Goal: Task Accomplishment & Management: Manage account settings

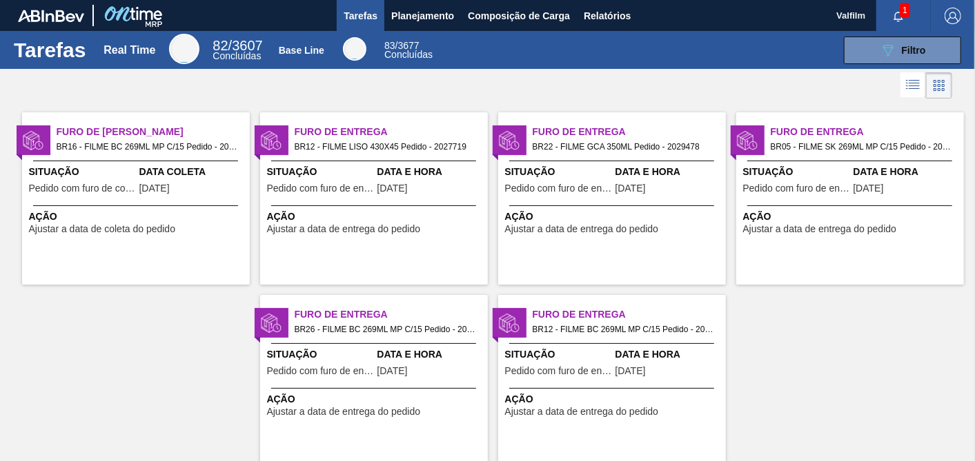
click at [350, 222] on span "Ação" at bounding box center [375, 217] width 217 height 14
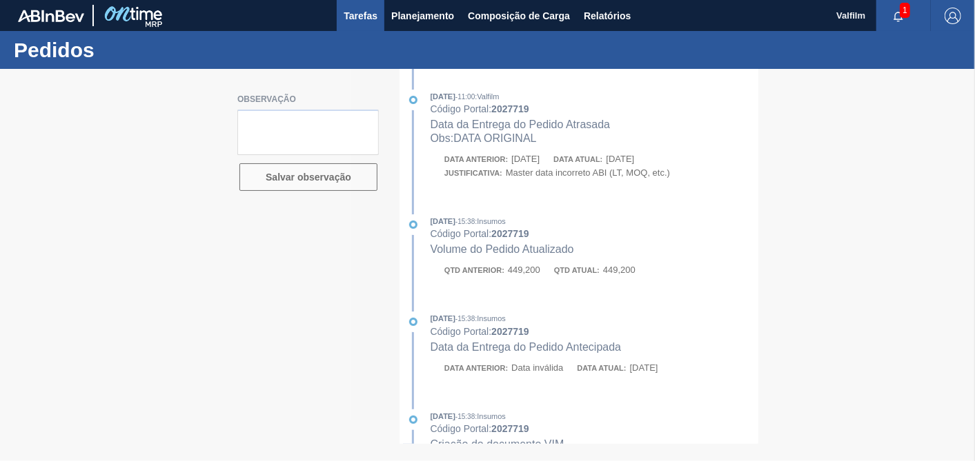
type textarea "data real 22/9 - portal com bug - nao ajustou"
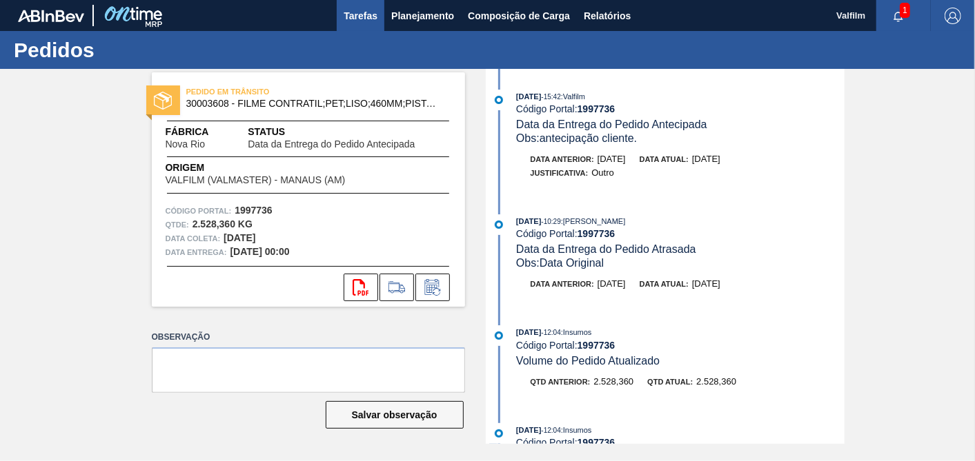
click at [382, 14] on button "Tarefas" at bounding box center [361, 15] width 48 height 31
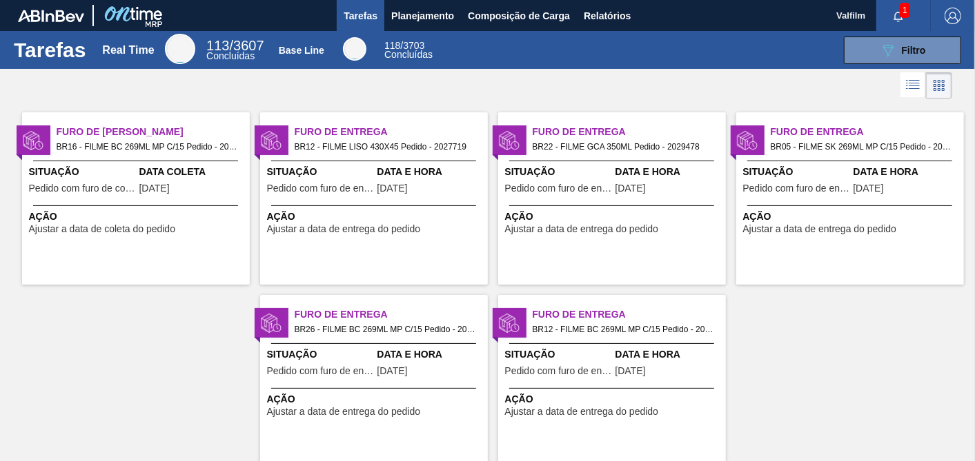
click at [122, 148] on span "BR16 - FILME BC 269ML MP C/15 Pedido - 2029116" at bounding box center [148, 146] width 182 height 15
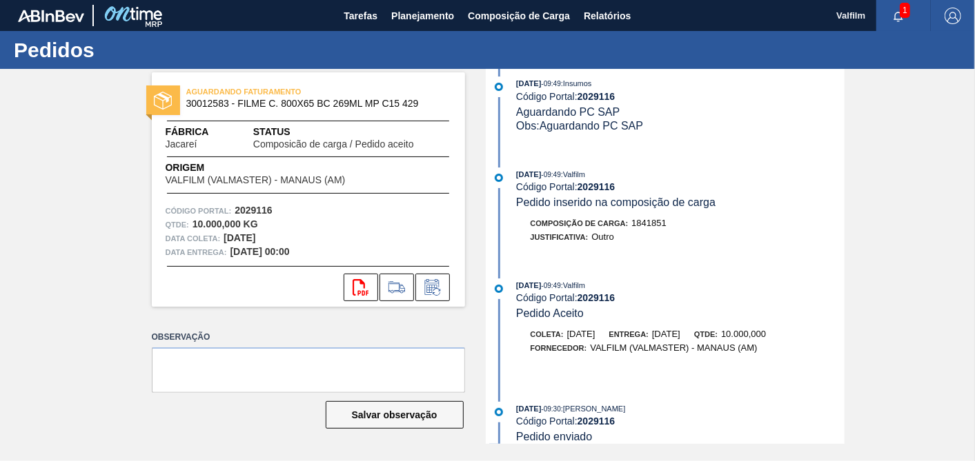
scroll to position [306, 0]
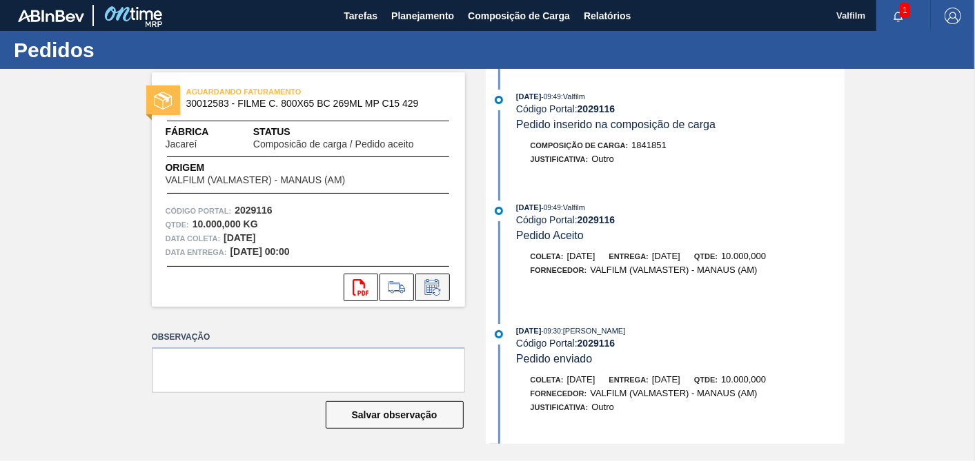
click at [429, 286] on icon at bounding box center [432, 287] width 22 height 17
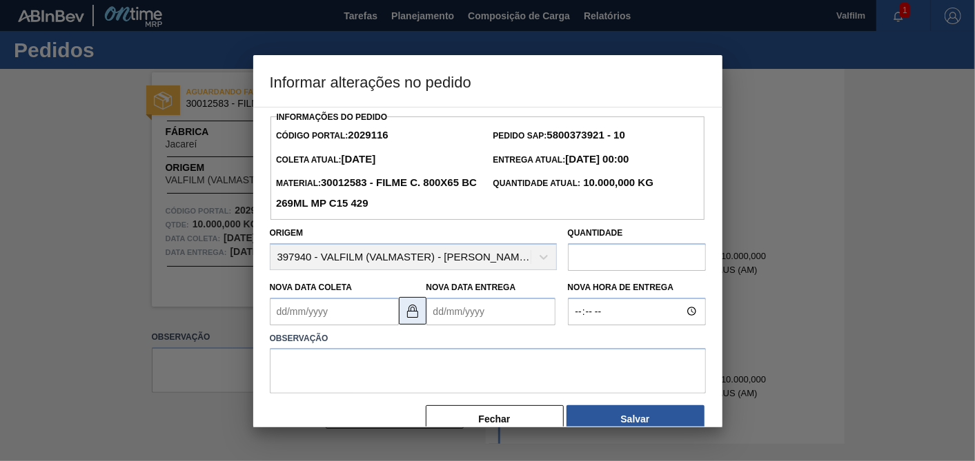
click at [421, 318] on button at bounding box center [413, 311] width 28 height 28
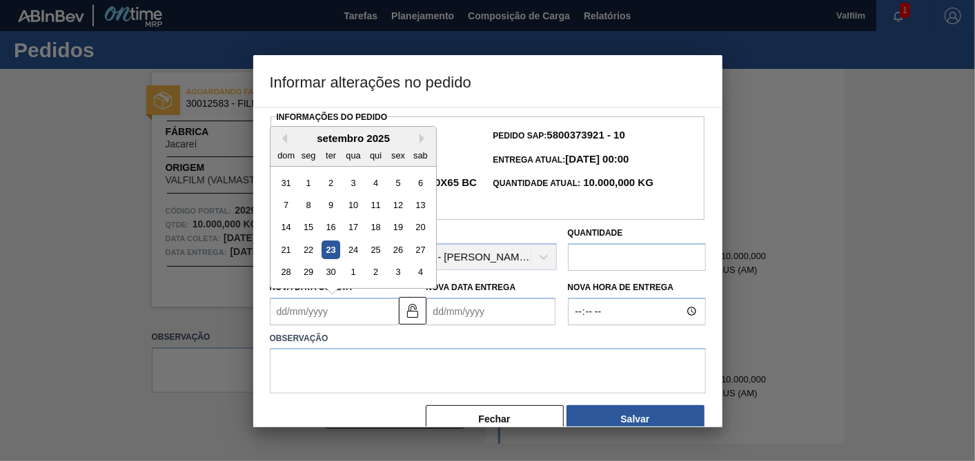
click at [357, 317] on Coleta2029116 "Nova Data Coleta" at bounding box center [334, 312] width 129 height 28
click at [424, 134] on button "Next Month" at bounding box center [424, 139] width 10 height 10
click at [377, 210] on div "9" at bounding box center [375, 205] width 19 height 19
type Coleta2029116 "[DATE]"
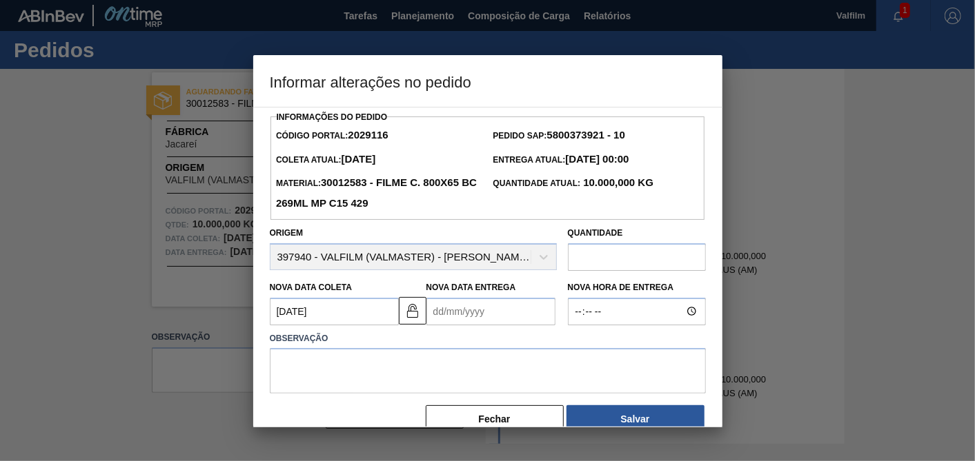
click at [477, 304] on Entrega2029116 "Nova Data Entrega" at bounding box center [490, 312] width 129 height 28
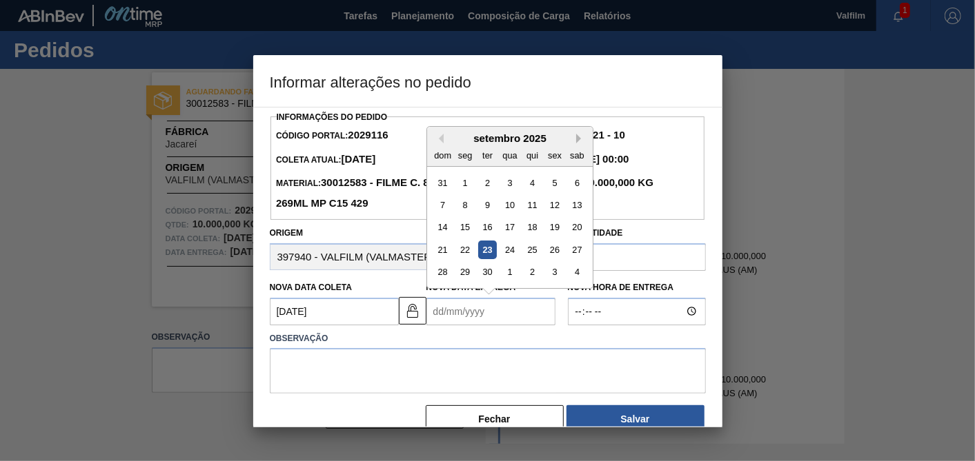
click at [579, 138] on button "Next Month" at bounding box center [581, 139] width 10 height 10
click at [580, 139] on button "Next Month" at bounding box center [581, 139] width 10 height 10
drag, startPoint x: 547, startPoint y: 206, endPoint x: 538, endPoint y: 228, distance: 24.5
click at [548, 206] on div "7" at bounding box center [554, 205] width 19 height 19
type Entrega2029116 "07/11/2025"
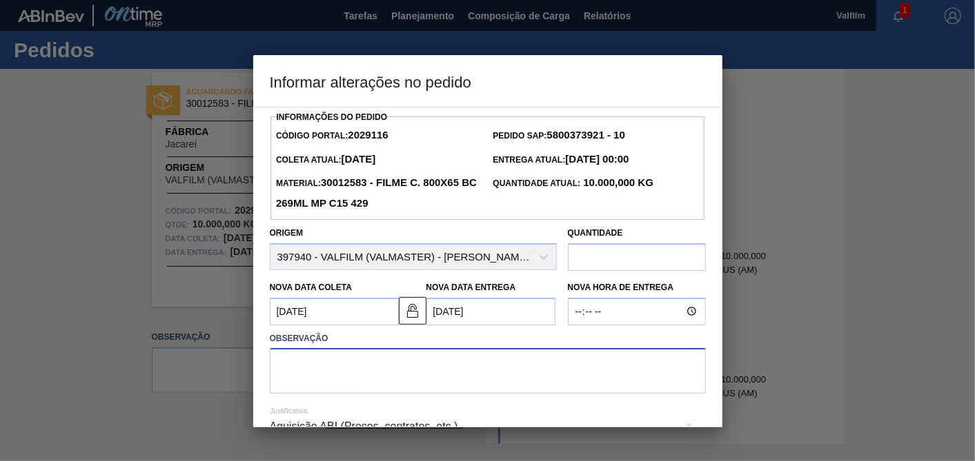
click at [499, 374] on textarea at bounding box center [488, 371] width 436 height 46
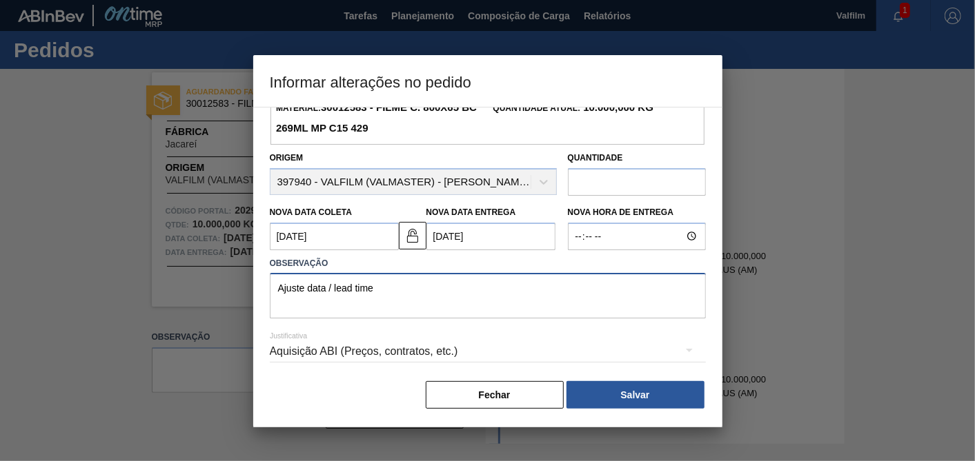
type textarea "Ajuste data / lead time"
click at [437, 346] on div "Aquisição ABI (Preços, contratos, etc.)" at bounding box center [488, 351] width 436 height 39
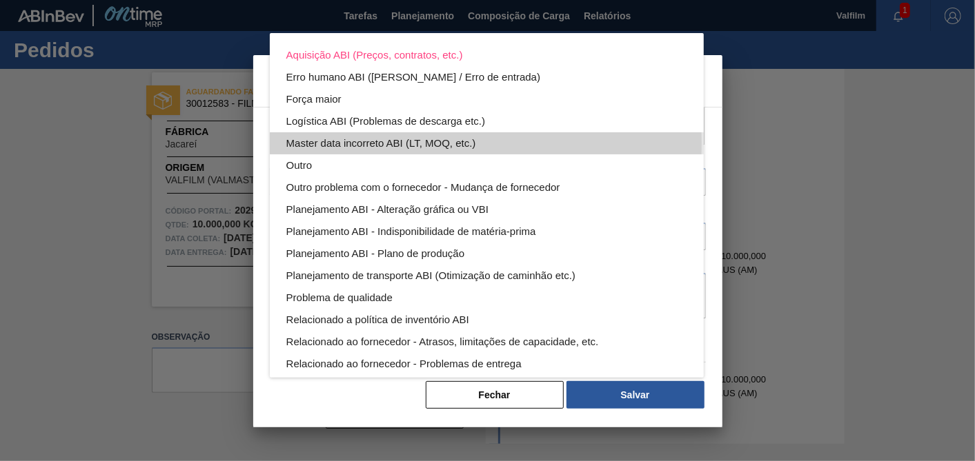
click at [347, 143] on div "Master data incorreto ABI (LT, MOQ, etc.)" at bounding box center [486, 143] width 401 height 22
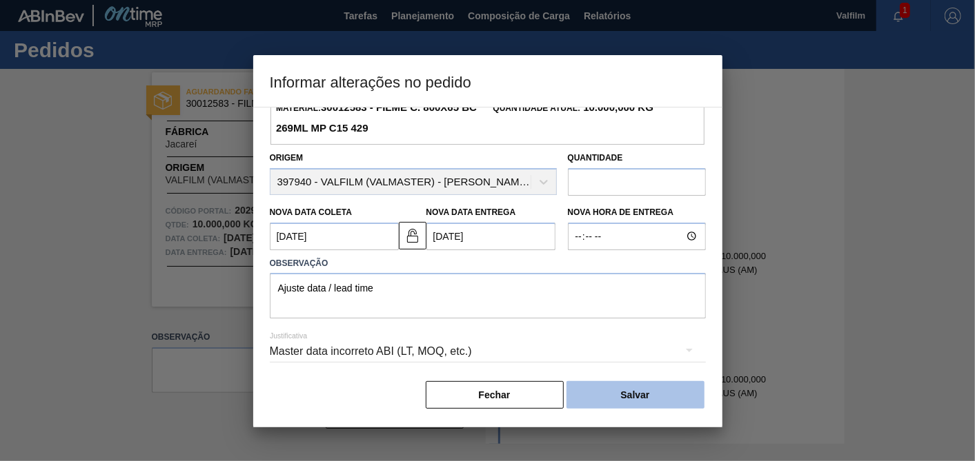
click at [635, 397] on button "Salvar" at bounding box center [635, 395] width 138 height 28
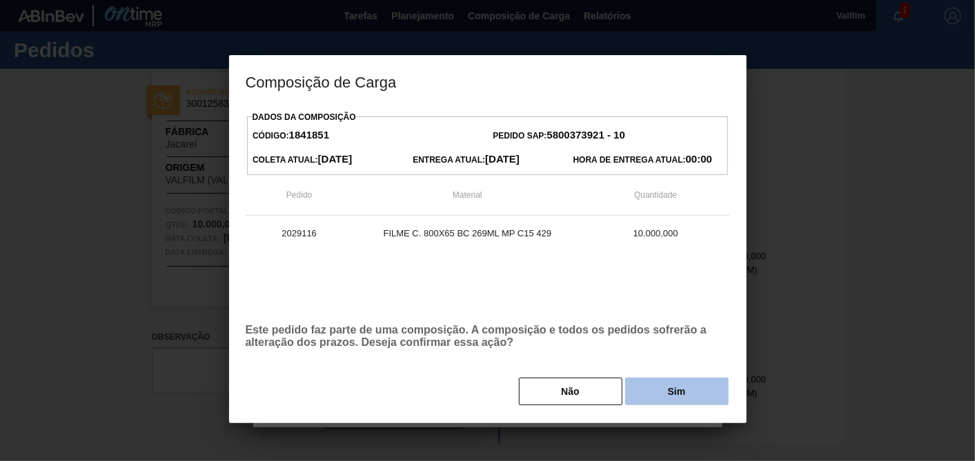
drag, startPoint x: 655, startPoint y: 376, endPoint x: 656, endPoint y: 393, distance: 16.6
click at [654, 378] on div "Dados da Composição Código: 1841851 Pedido SAP: 5800373921 - 10 Coleta Atual: 2…" at bounding box center [488, 257] width 484 height 299
click at [657, 394] on button "Sim" at bounding box center [676, 392] width 103 height 28
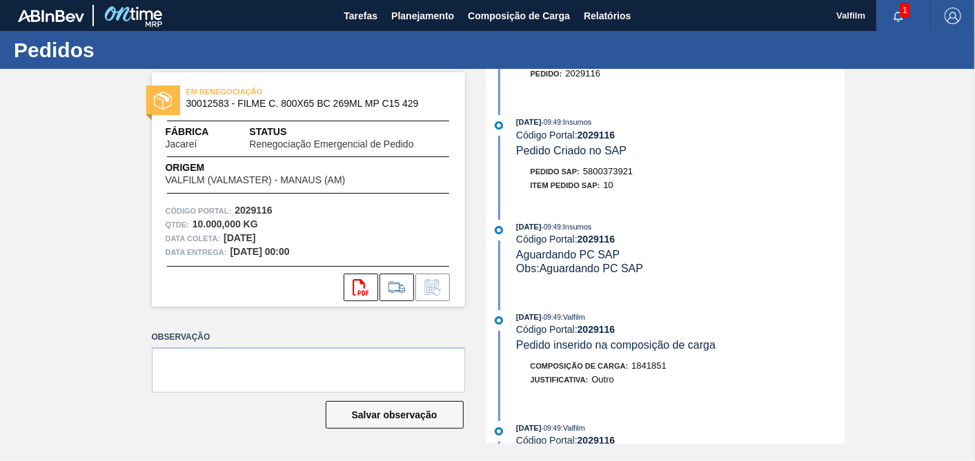
scroll to position [0, 0]
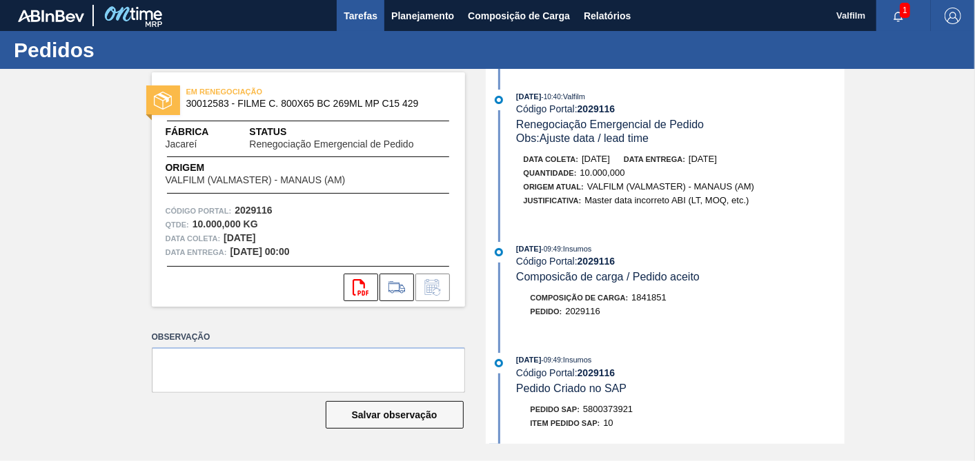
click at [357, 12] on span "Tarefas" at bounding box center [361, 16] width 34 height 17
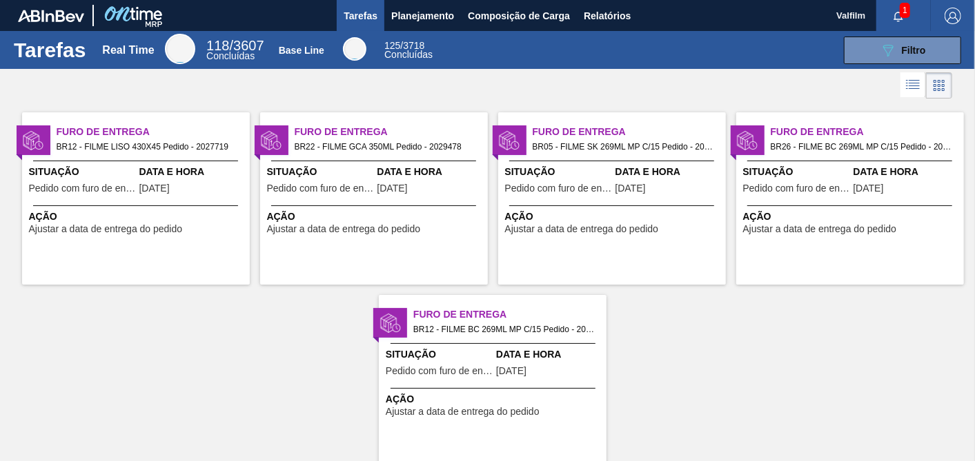
click at [195, 170] on span "Data e Hora" at bounding box center [192, 172] width 107 height 14
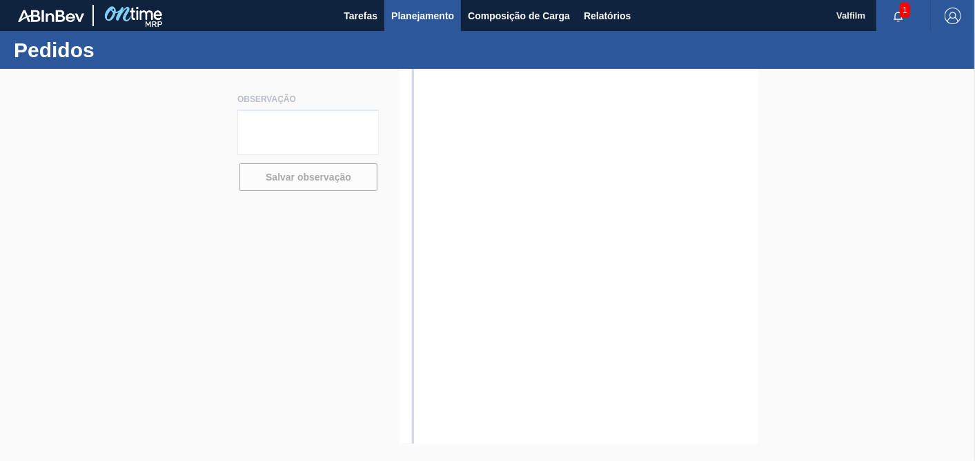
type textarea "data real 22/9 - portal com bug - nao ajustou"
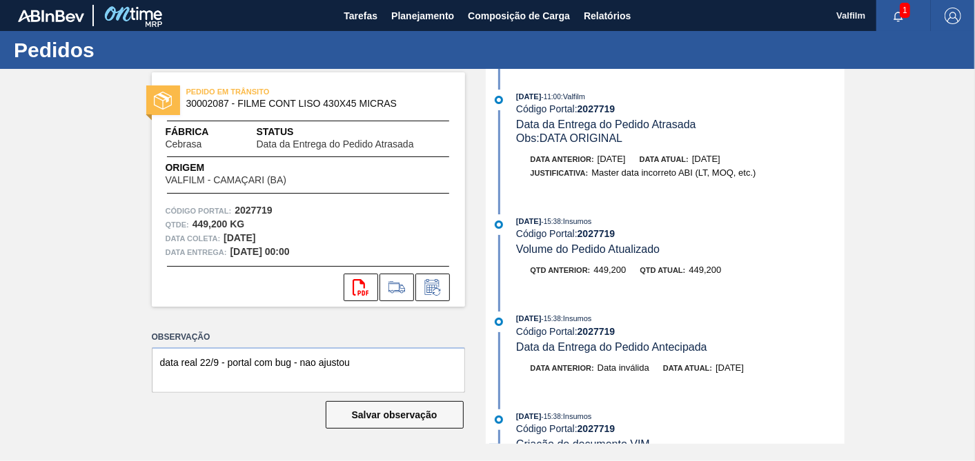
click at [906, 150] on div "PEDIDO EM TRÂNSITO 30002087 - FILME CONT LISO 430X45 MICRAS Fábrica Cebrasa Sta…" at bounding box center [487, 256] width 975 height 375
click at [589, 110] on strong "2027719" at bounding box center [596, 108] width 38 height 11
copy strong "2027719"
click at [363, 20] on span "Tarefas" at bounding box center [361, 16] width 34 height 17
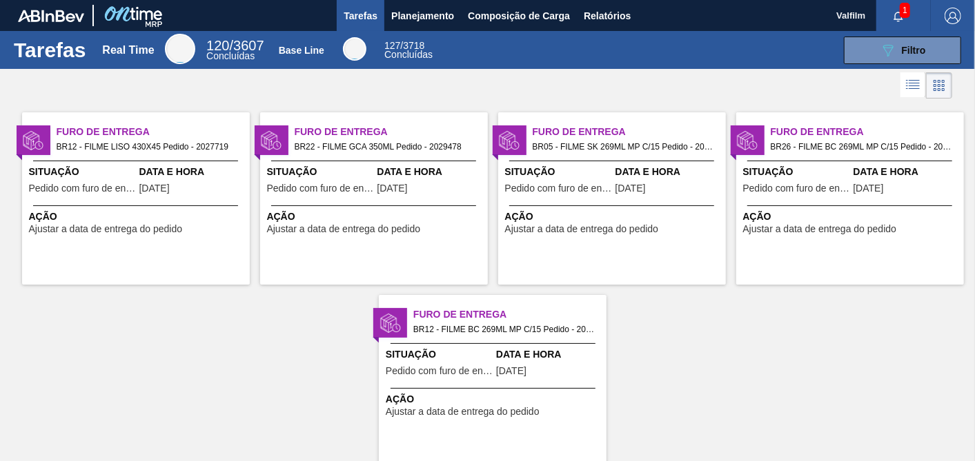
click at [597, 167] on span "Situação" at bounding box center [558, 172] width 107 height 14
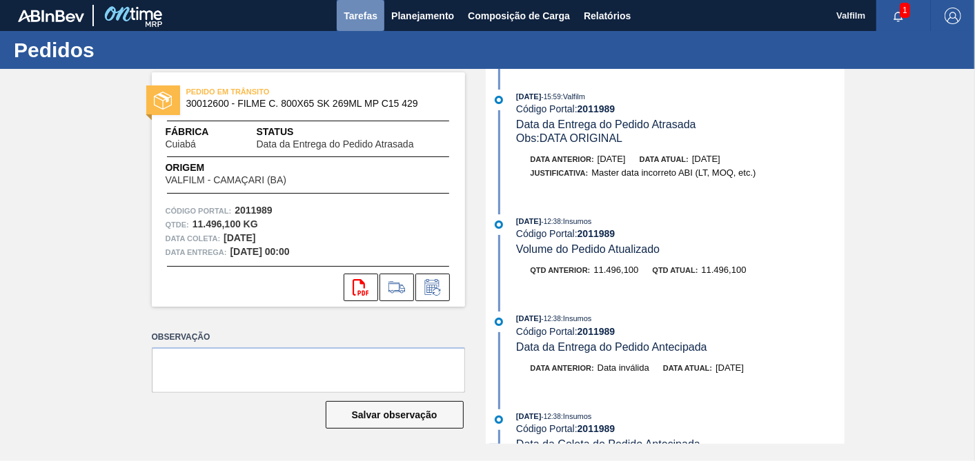
click at [364, 17] on span "Tarefas" at bounding box center [361, 16] width 34 height 17
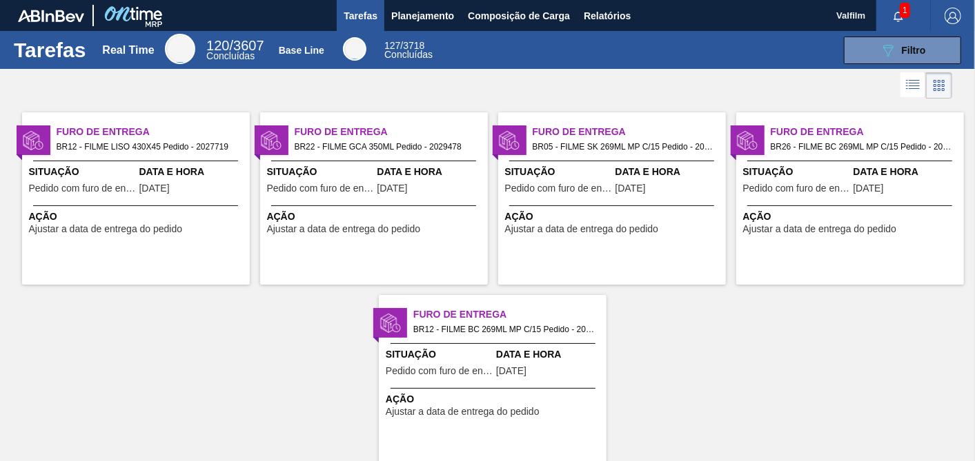
click at [151, 185] on span "[DATE]" at bounding box center [154, 188] width 30 height 10
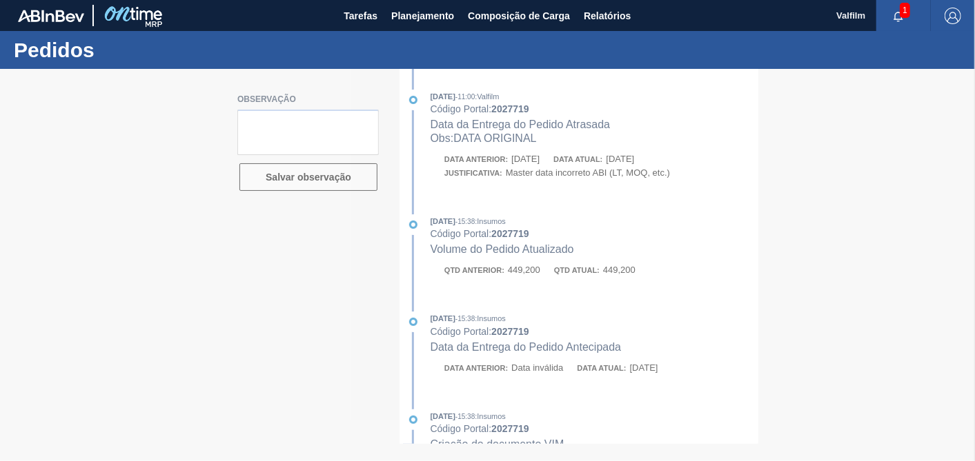
type textarea "data real 22/9 - portal com bug - nao ajustou"
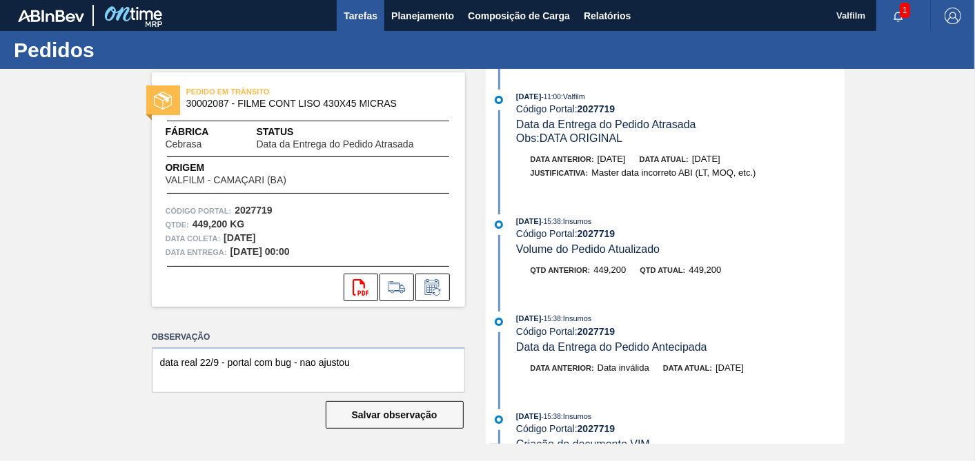
click at [370, 13] on span "Tarefas" at bounding box center [361, 16] width 34 height 17
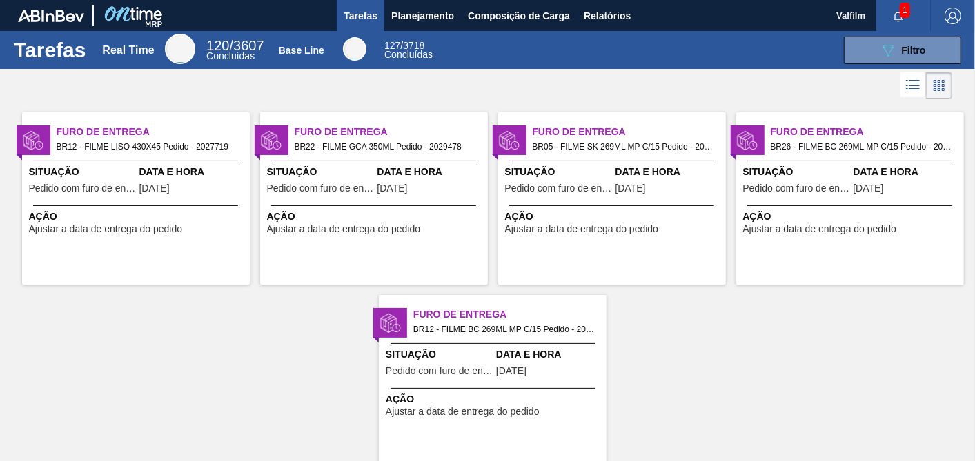
click at [586, 178] on span "Situação" at bounding box center [558, 172] width 107 height 14
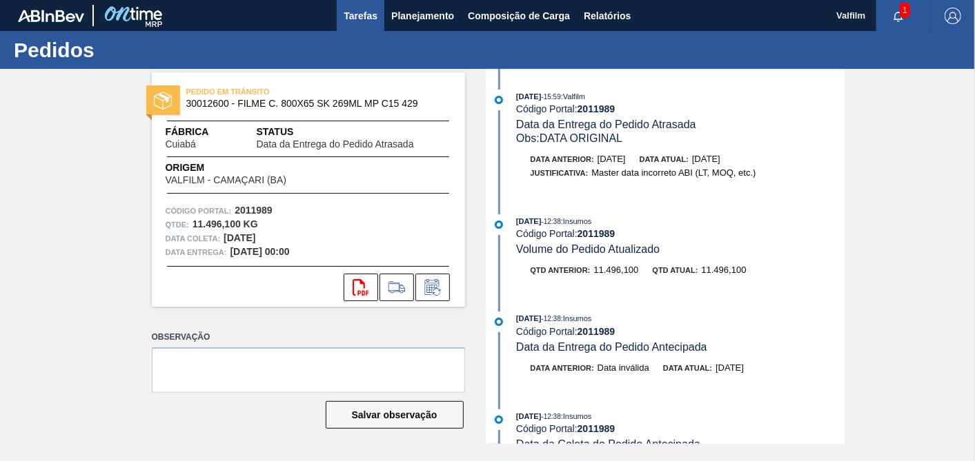
click at [350, 21] on span "Tarefas" at bounding box center [361, 16] width 34 height 17
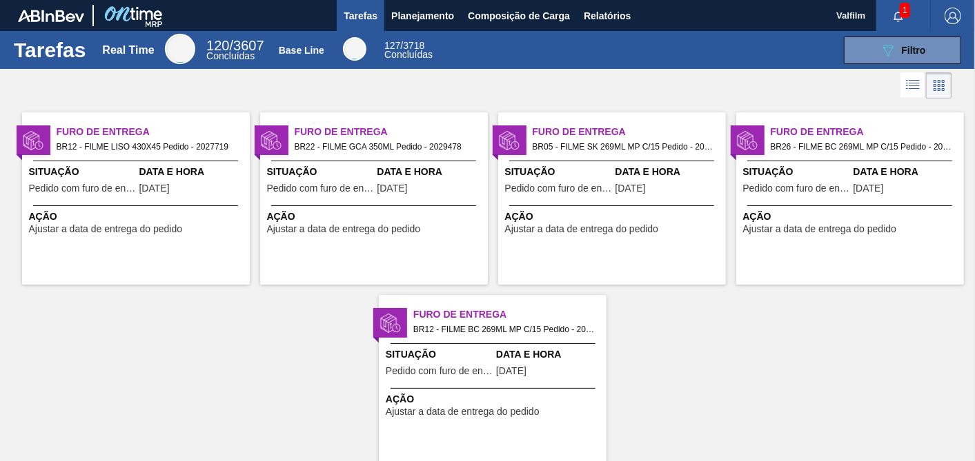
click at [436, 201] on div "Furo de Entrega BR22 - FILME GCA 350ML Pedido - 2029478 Situação Pedido com fur…" at bounding box center [374, 198] width 228 height 172
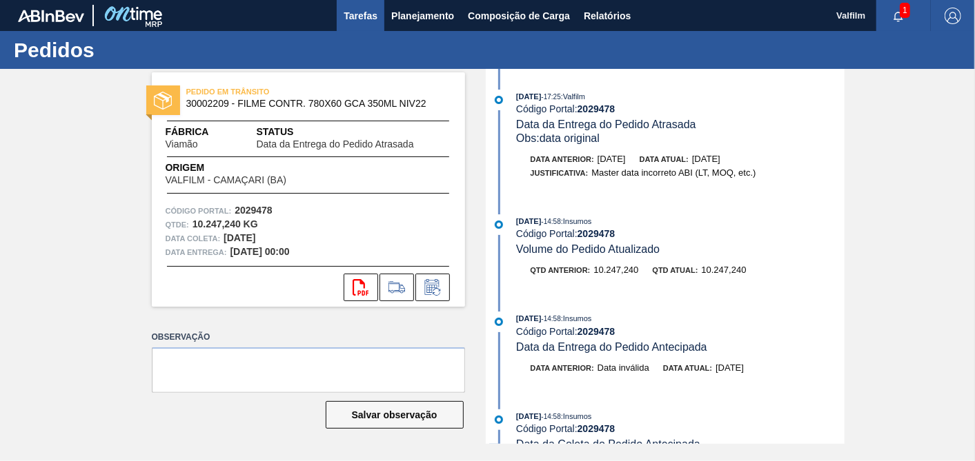
click at [361, 15] on span "Tarefas" at bounding box center [361, 16] width 34 height 17
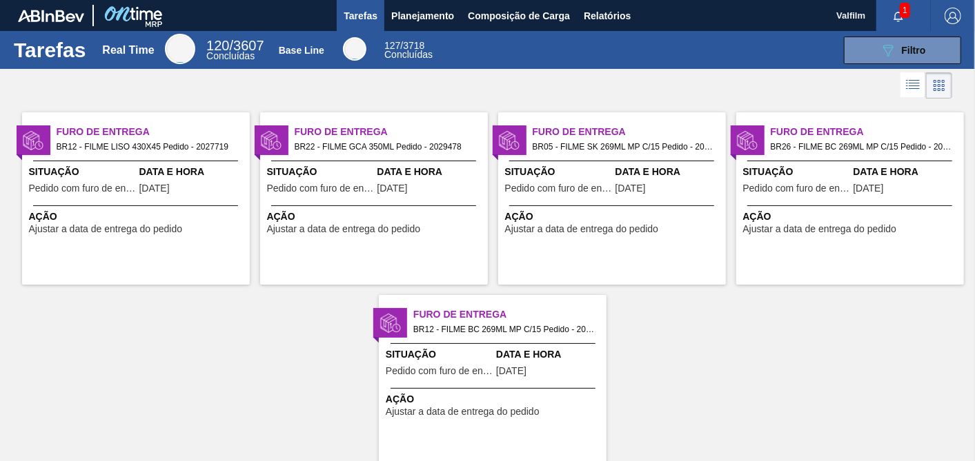
click at [828, 185] on span "Pedido com furo de entrega" at bounding box center [796, 188] width 107 height 10
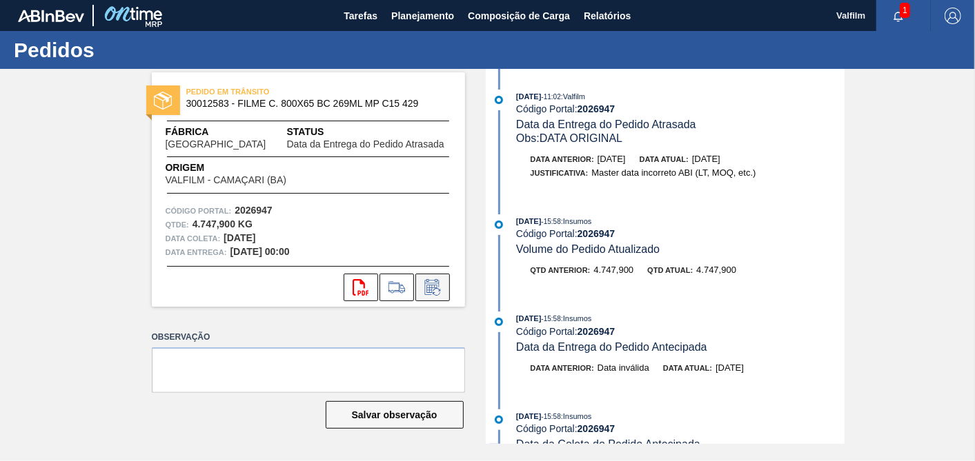
click at [433, 291] on icon at bounding box center [432, 287] width 22 height 17
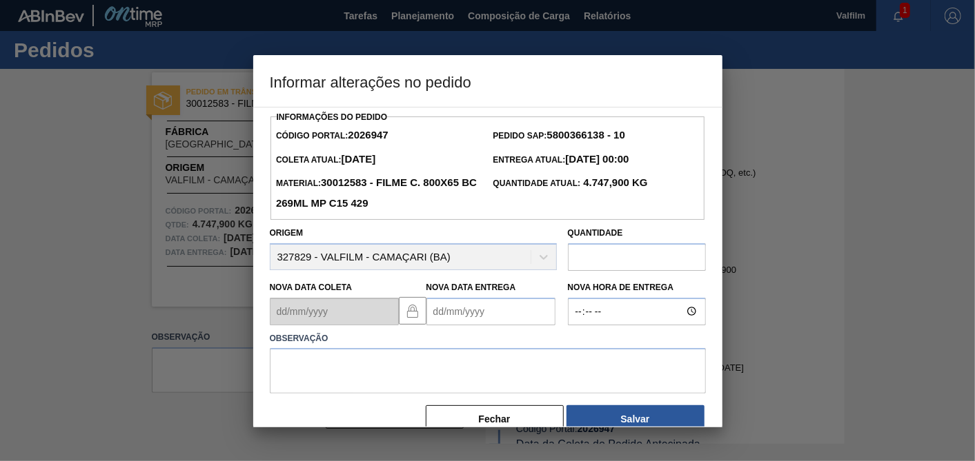
click at [466, 313] on Entrega2026947 "Nova Data Entrega" at bounding box center [490, 312] width 129 height 28
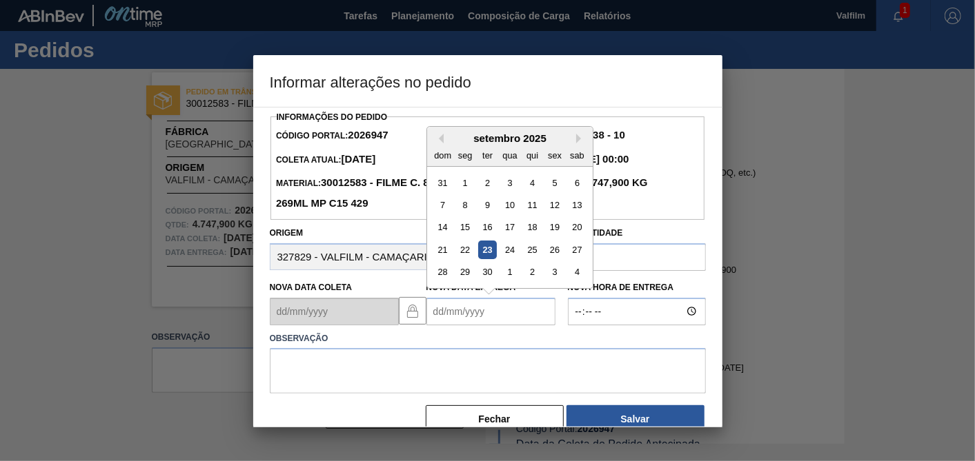
drag, startPoint x: 555, startPoint y: 253, endPoint x: 546, endPoint y: 259, distance: 11.1
click at [555, 253] on div "26" at bounding box center [554, 250] width 19 height 19
type Entrega2026947 "26/09/2025"
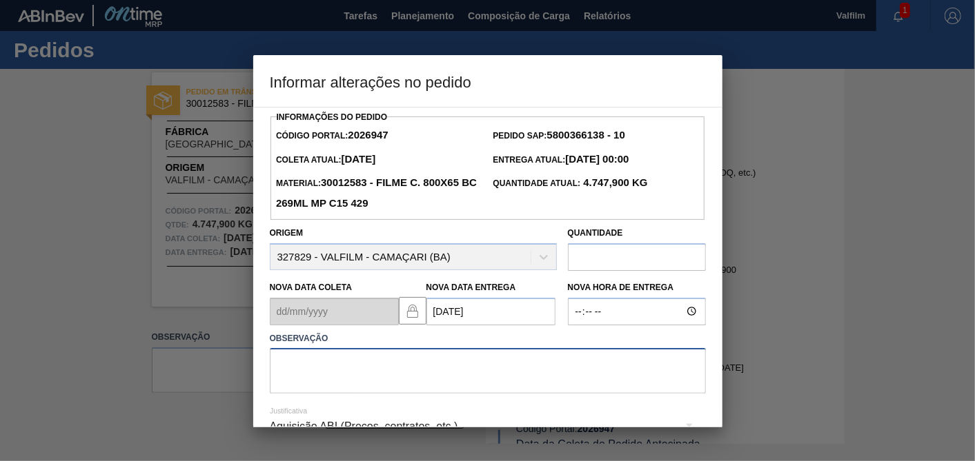
click at [457, 355] on textarea at bounding box center [488, 371] width 436 height 46
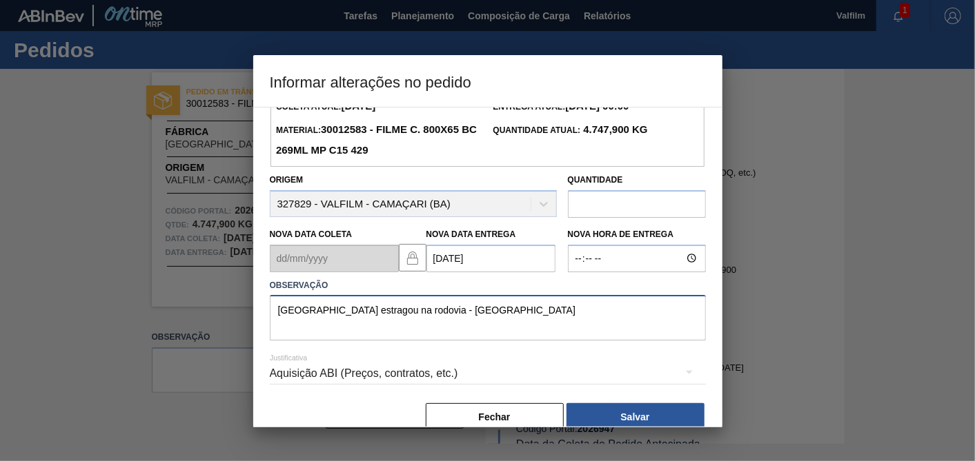
scroll to position [76, 0]
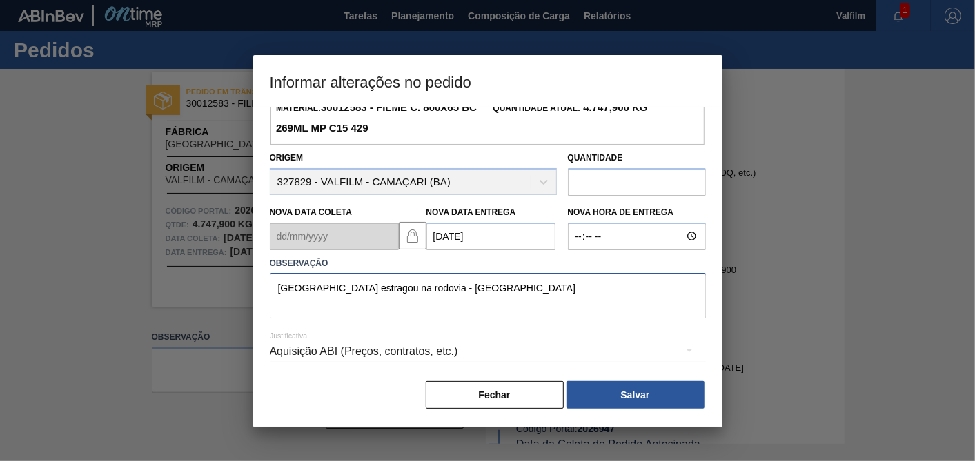
type textarea "Veiculo estragou na rodovia - alinhado Tomás"
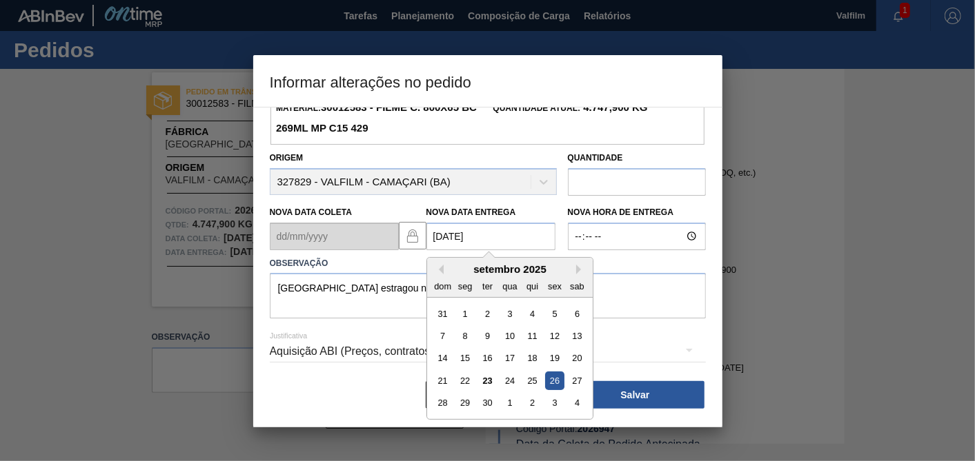
click at [488, 233] on Entrega2026947 "26/09/2025" at bounding box center [490, 237] width 129 height 28
click at [537, 386] on div "25" at bounding box center [531, 381] width 19 height 19
type Entrega2026947 "25/09/2025"
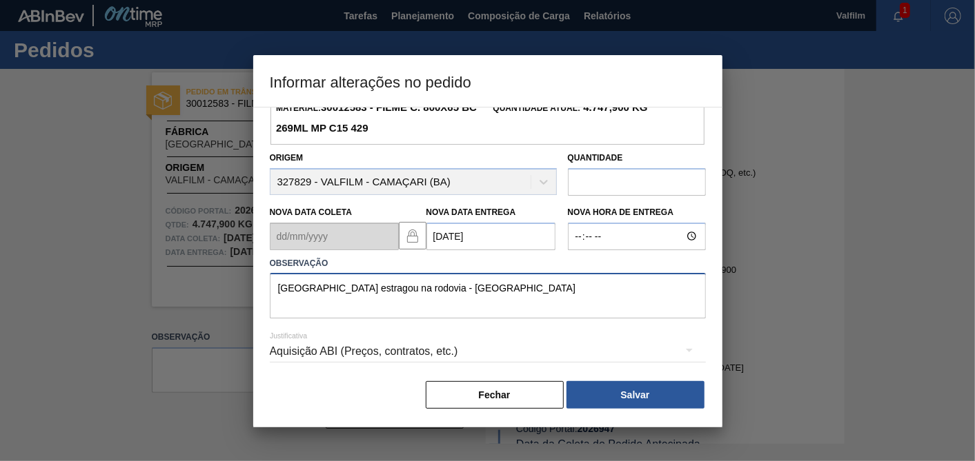
drag, startPoint x: 461, startPoint y: 288, endPoint x: 469, endPoint y: 288, distance: 8.3
click at [461, 288] on textarea "Veiculo estragou na rodovia - alinhado Tomás" at bounding box center [488, 296] width 436 height 46
click at [439, 355] on div "Aquisição ABI (Preços, contratos, etc.)" at bounding box center [488, 351] width 436 height 39
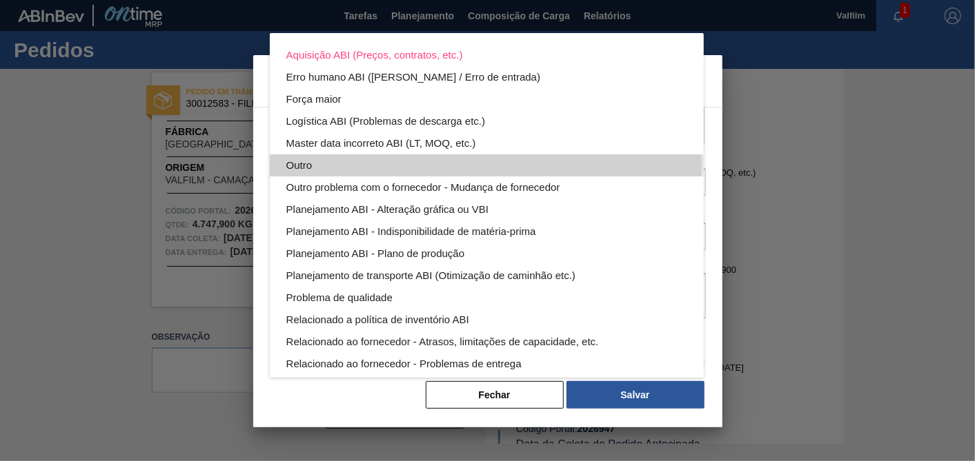
drag, startPoint x: 297, startPoint y: 166, endPoint x: 408, endPoint y: 210, distance: 118.9
click at [297, 167] on div "Outro" at bounding box center [486, 166] width 401 height 22
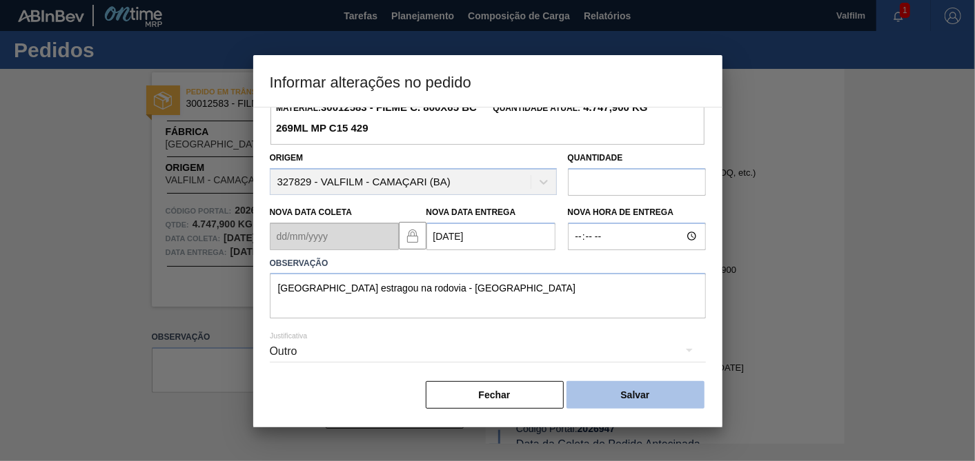
click at [635, 401] on button "Salvar" at bounding box center [635, 395] width 138 height 28
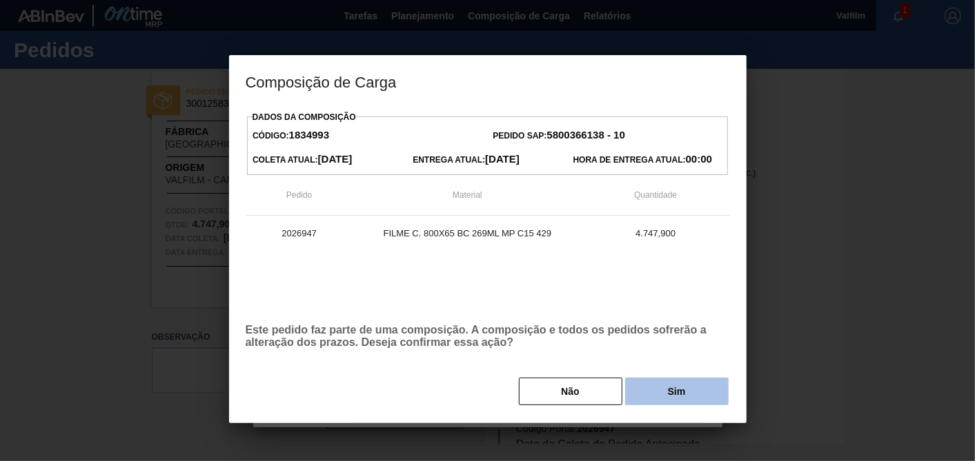
drag, startPoint x: 642, startPoint y: 362, endPoint x: 650, endPoint y: 397, distance: 35.3
click at [644, 369] on div "Dados da Composição Código: 1834993 Pedido SAP: 5800366138 - 10 Coleta Atual: 1…" at bounding box center [488, 257] width 484 height 299
click at [651, 399] on button "Sim" at bounding box center [676, 392] width 103 height 28
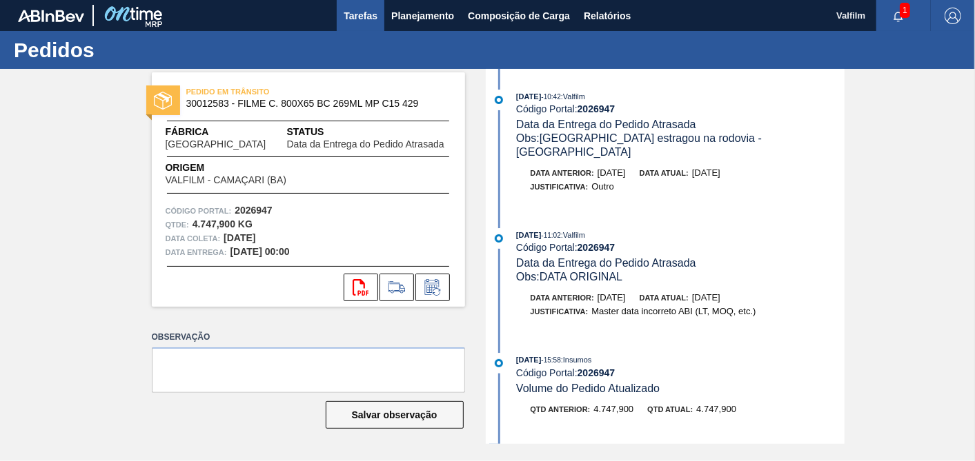
click at [360, 14] on span "Tarefas" at bounding box center [361, 16] width 34 height 17
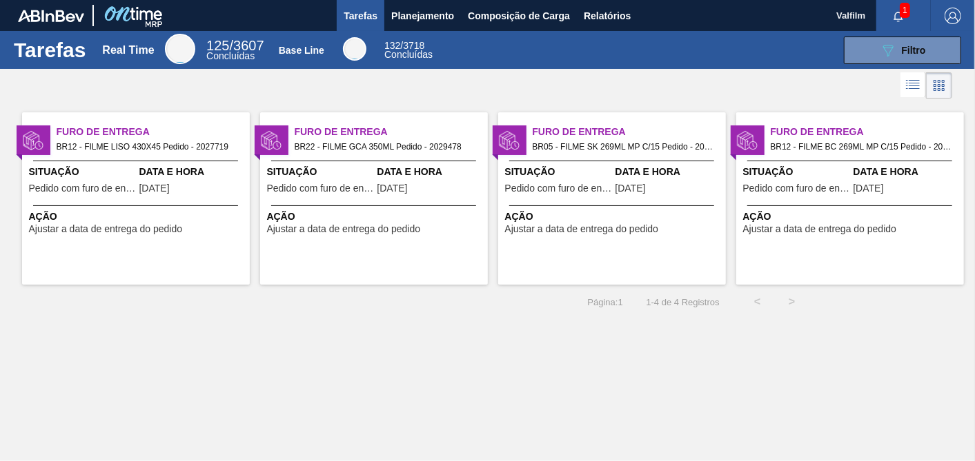
click at [920, 238] on div "Furo de Entrega BR12 - FILME BC 269ML MP C/15 Pedido - 2027026 Situação Pedido …" at bounding box center [850, 198] width 228 height 172
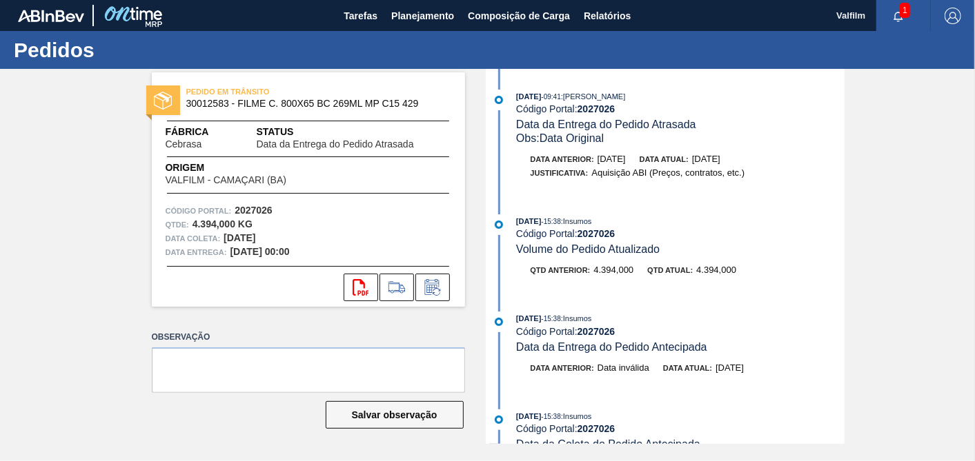
click at [595, 106] on strong "2027026" at bounding box center [596, 108] width 38 height 11
copy strong "2027026"
click at [357, 21] on span "Tarefas" at bounding box center [361, 16] width 34 height 17
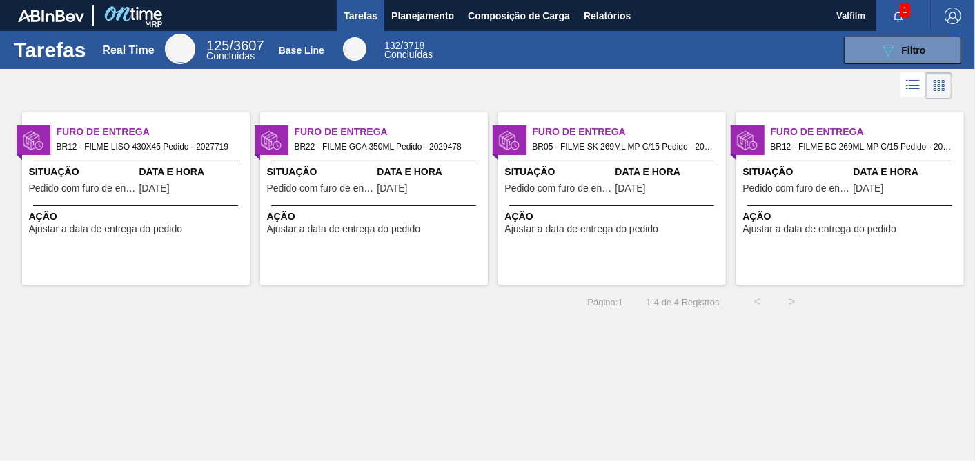
click at [323, 179] on span "Situação" at bounding box center [320, 172] width 107 height 14
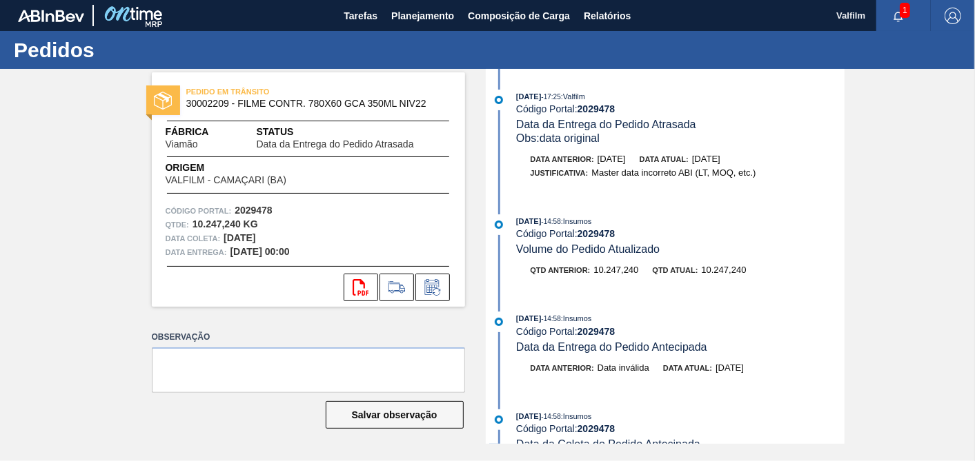
click at [602, 106] on strong "2029478" at bounding box center [596, 108] width 38 height 11
copy strong "2029478"
click at [359, 13] on span "Tarefas" at bounding box center [361, 16] width 34 height 17
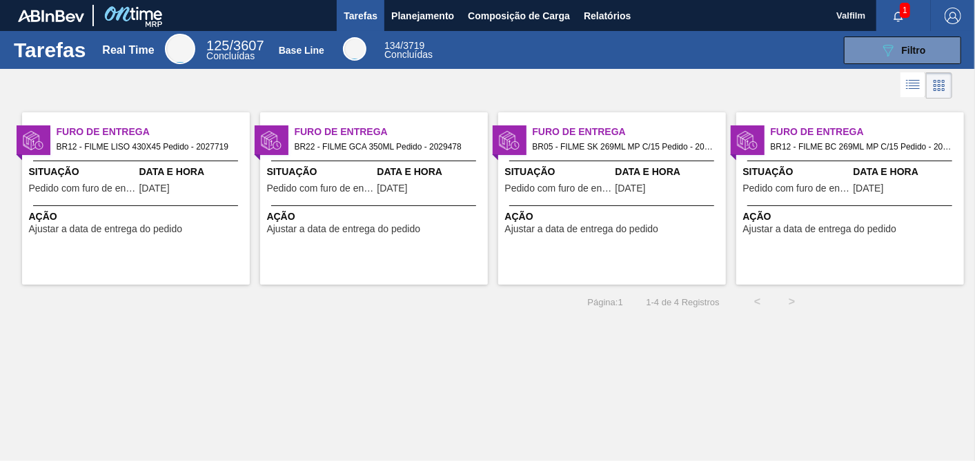
click at [219, 163] on div "Furo de Entrega BR12 - FILME LISO 430X45 Pedido - 2027719 Situação Pedido com f…" at bounding box center [136, 198] width 228 height 172
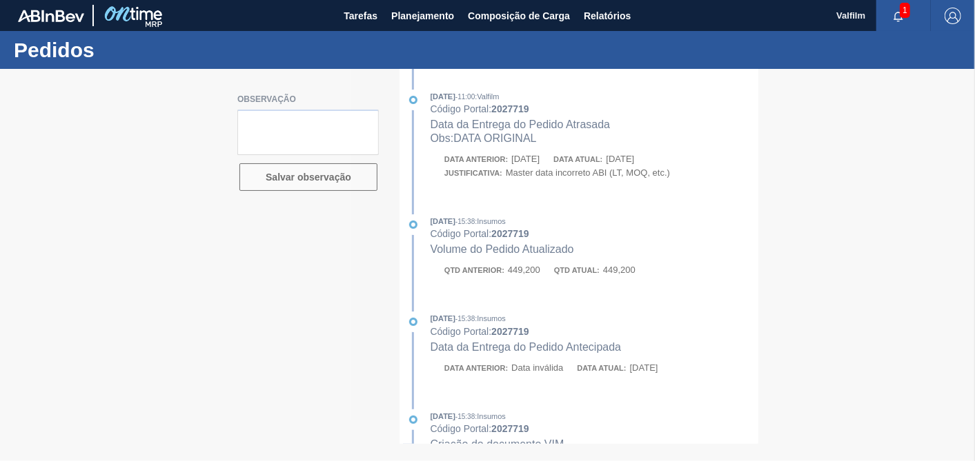
type textarea "data real 22/9 - portal com bug - nao ajustou"
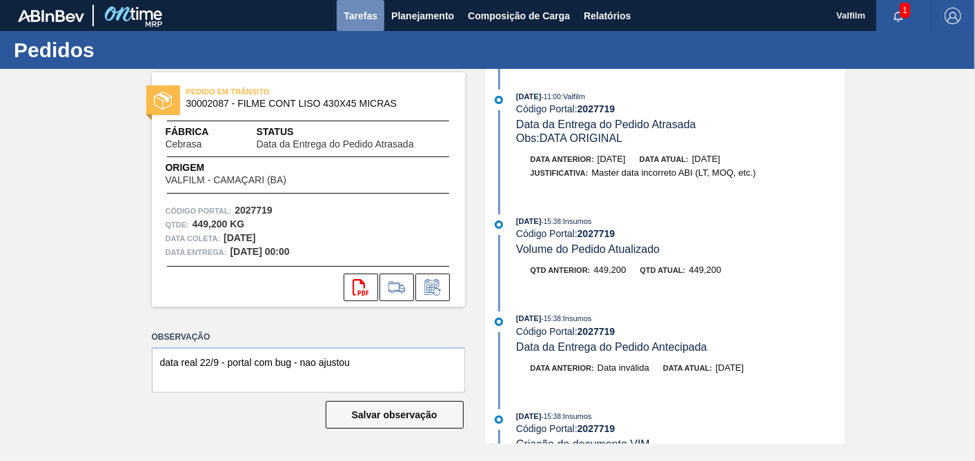
click at [364, 21] on span "Tarefas" at bounding box center [361, 16] width 34 height 17
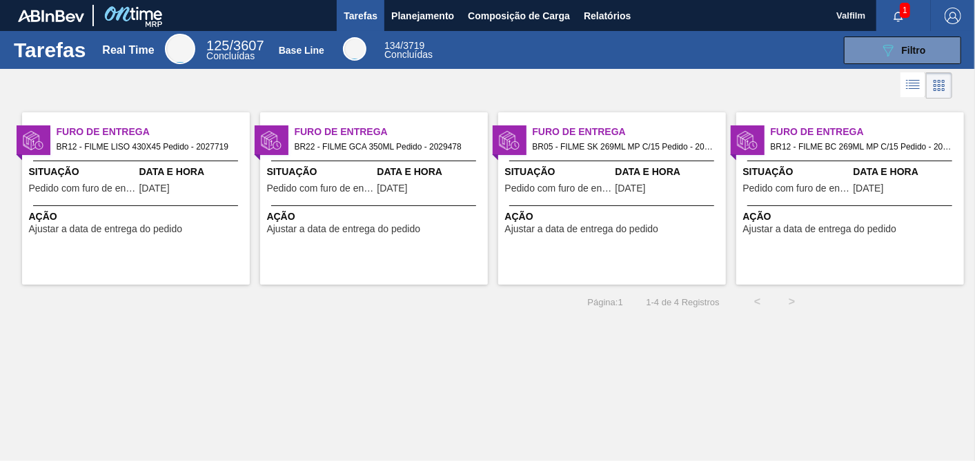
click at [630, 150] on span "BR05 - FILME SK 269ML MP C/15 Pedido - 2011989" at bounding box center [624, 146] width 182 height 15
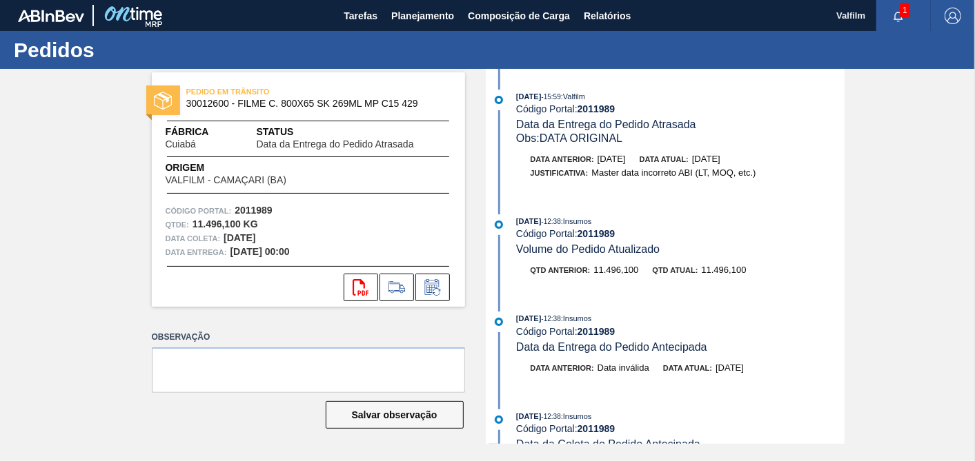
click at [613, 108] on strong "2011989" at bounding box center [596, 108] width 38 height 11
copy strong "2011989"
click at [428, 288] on icon at bounding box center [432, 287] width 22 height 17
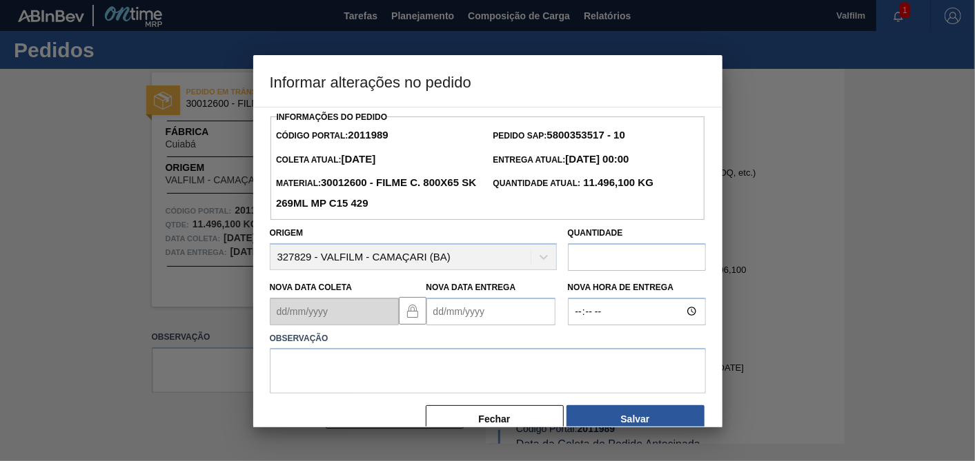
click at [459, 316] on Entrega2011989 "Nova Data Entrega" at bounding box center [490, 312] width 129 height 28
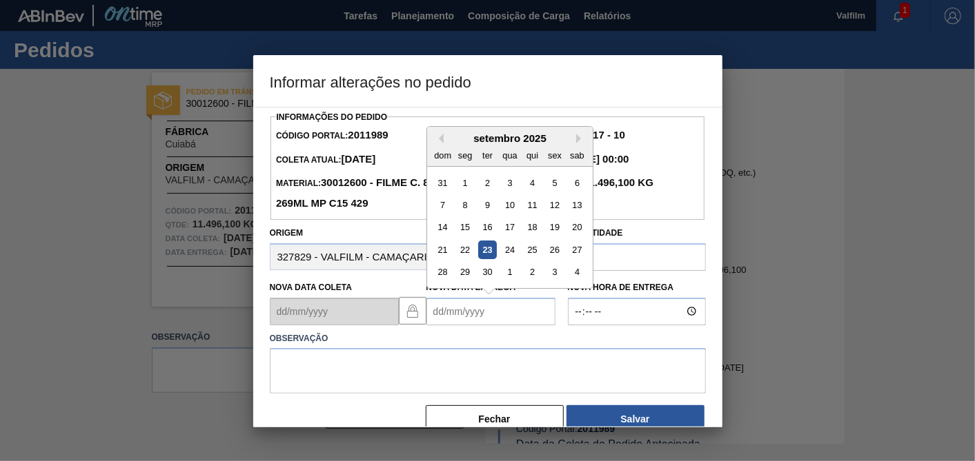
drag, startPoint x: 488, startPoint y: 248, endPoint x: 468, endPoint y: 277, distance: 35.6
click at [486, 248] on div "23" at bounding box center [486, 250] width 19 height 19
type Entrega2011989 "[DATE]"
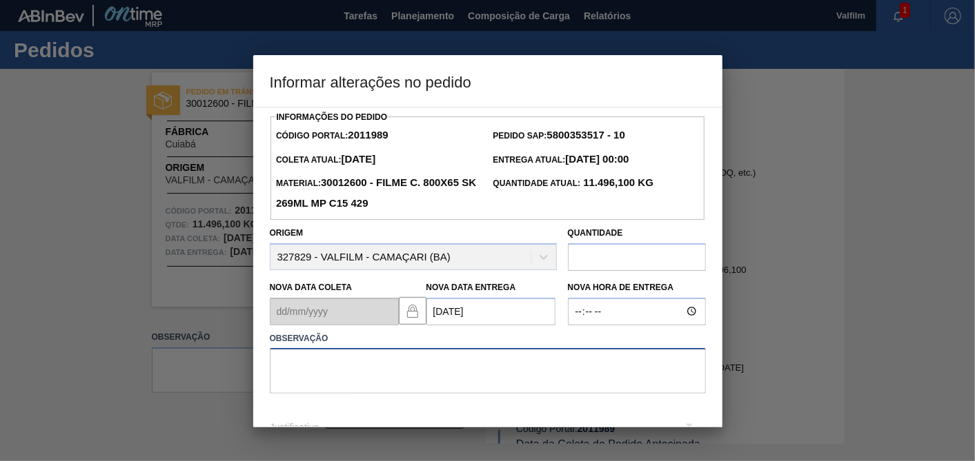
click at [392, 368] on textarea at bounding box center [488, 371] width 436 height 46
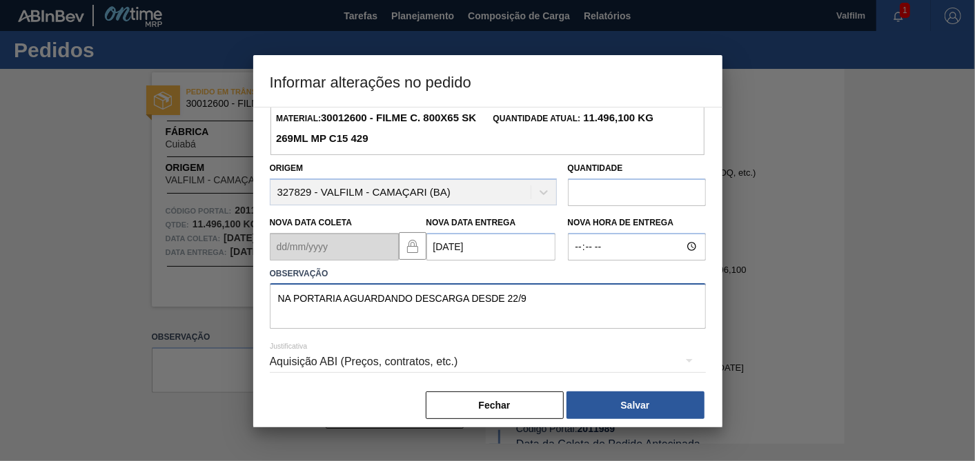
scroll to position [76, 0]
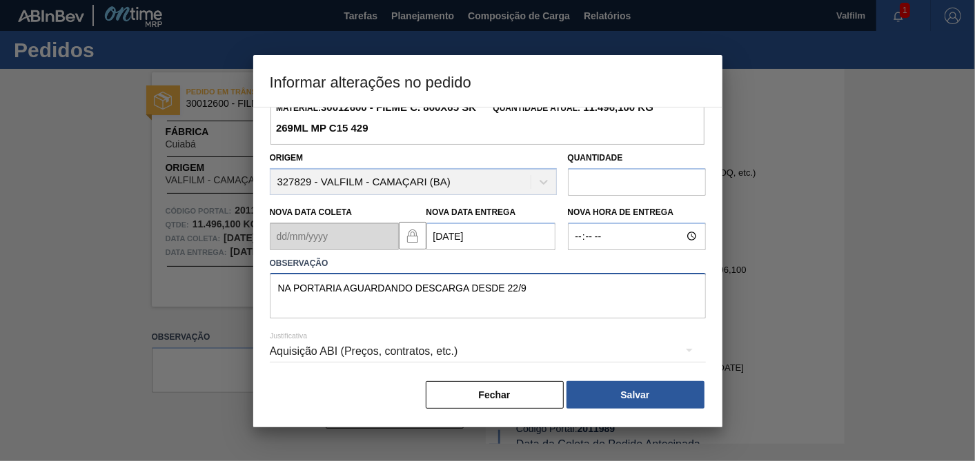
type textarea "NA PORTARIA AGUARDANDO DESCARGA DESDE 22/9"
click at [393, 353] on div "Aquisição ABI (Preços, contratos, etc.)" at bounding box center [488, 351] width 436 height 39
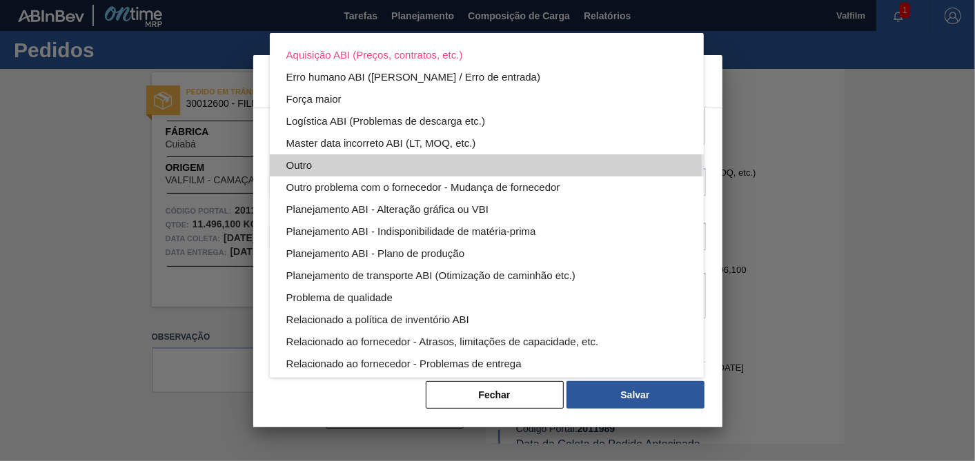
click at [342, 167] on div "Outro" at bounding box center [486, 166] width 401 height 22
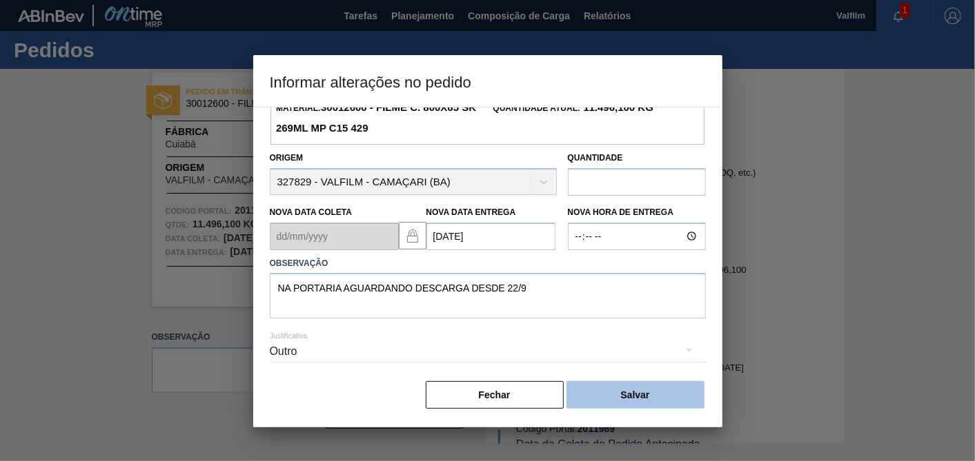
click at [624, 393] on button "Salvar" at bounding box center [635, 395] width 138 height 28
click at [619, 387] on button "Salvar" at bounding box center [635, 395] width 138 height 28
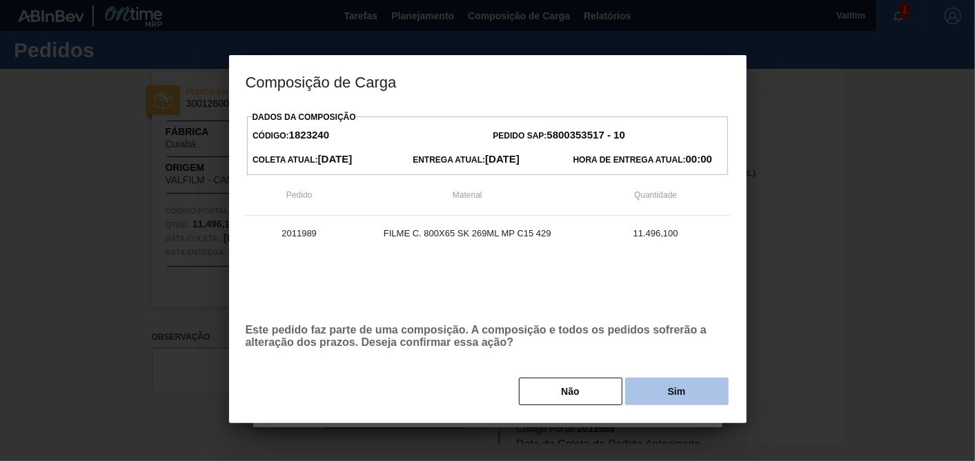
click at [648, 390] on button "Sim" at bounding box center [676, 392] width 103 height 28
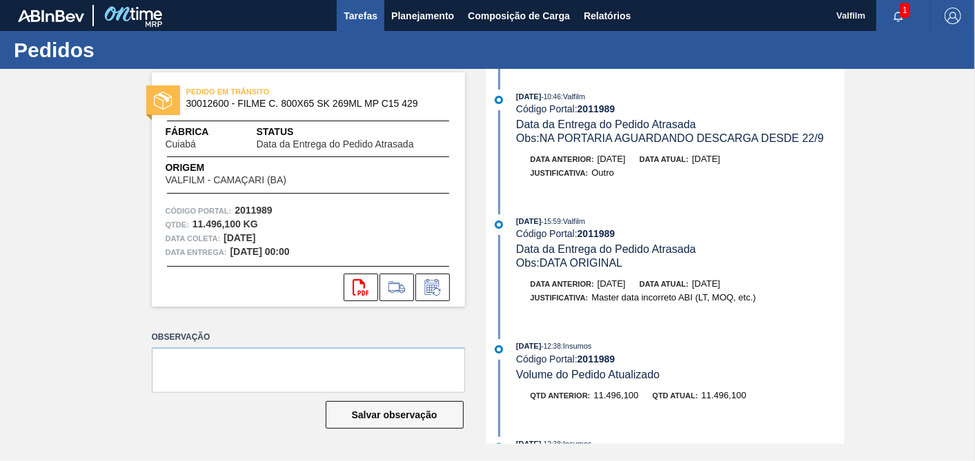
click at [357, 19] on span "Tarefas" at bounding box center [361, 16] width 34 height 17
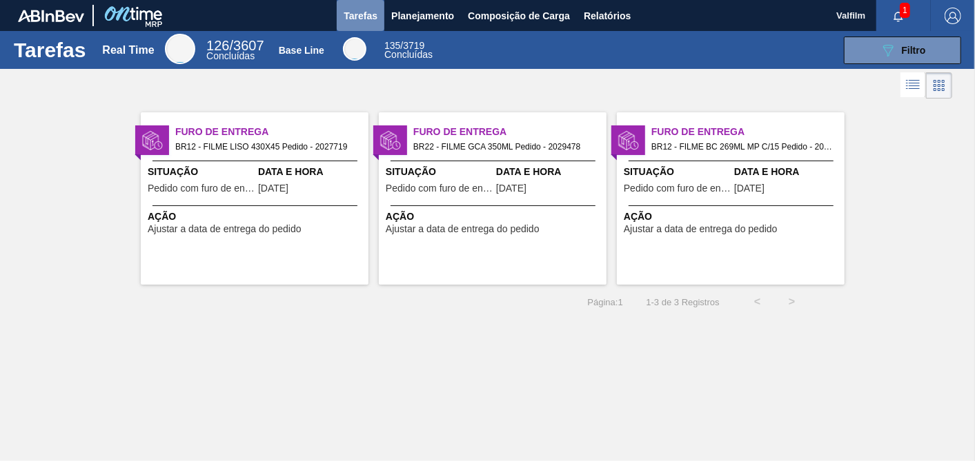
click at [360, 21] on span "Tarefas" at bounding box center [361, 16] width 34 height 17
click at [419, 15] on span "Planejamento" at bounding box center [422, 16] width 63 height 17
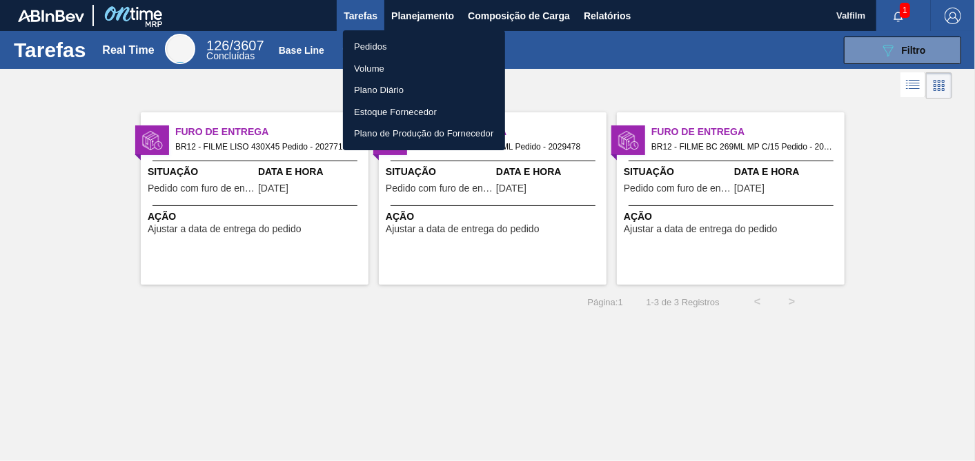
click at [388, 44] on li "Pedidos" at bounding box center [424, 47] width 162 height 22
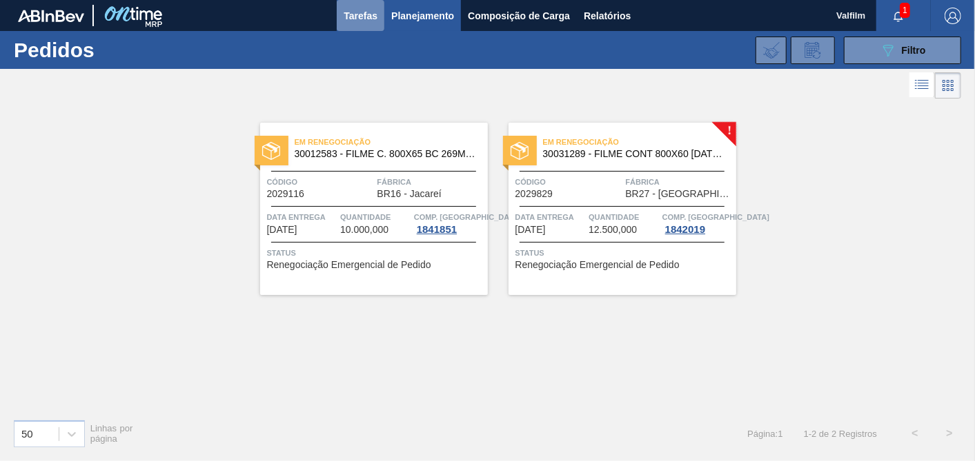
click at [366, 19] on span "Tarefas" at bounding box center [361, 16] width 34 height 17
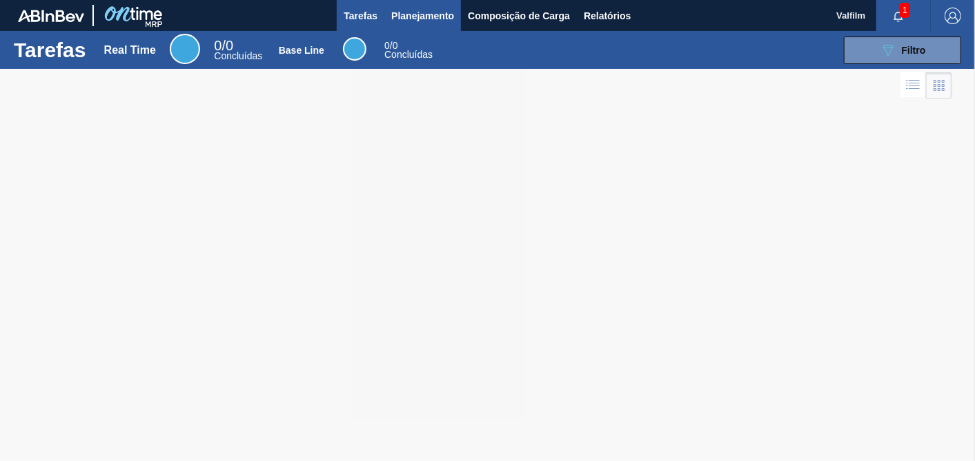
click at [401, 24] on button "Planejamento" at bounding box center [422, 15] width 77 height 31
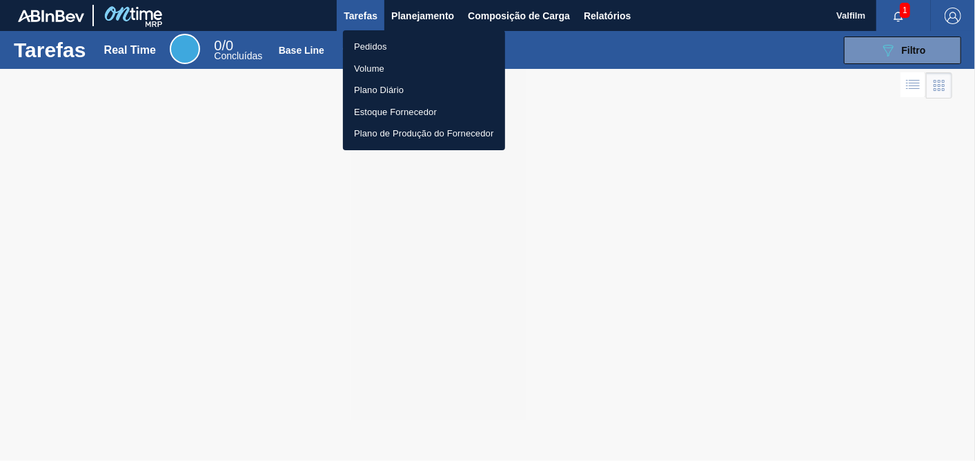
click at [430, 11] on div at bounding box center [487, 230] width 975 height 461
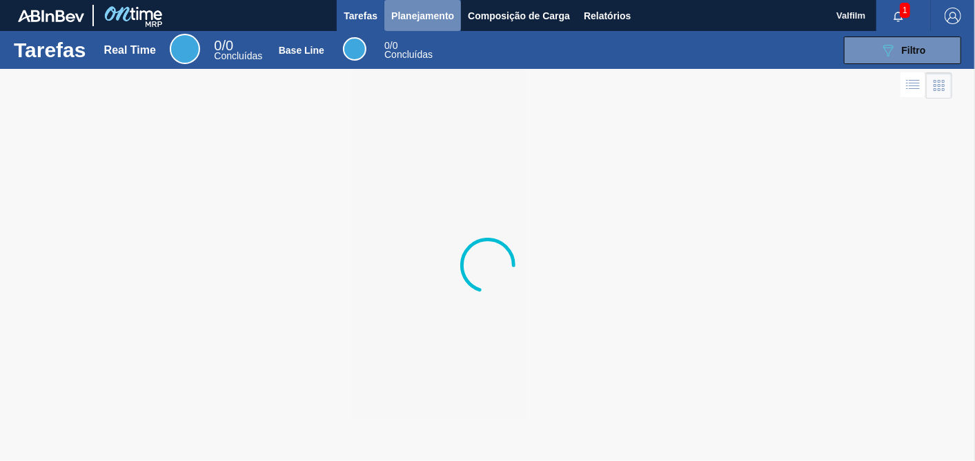
click at [452, 18] on span "Planejamento" at bounding box center [422, 16] width 63 height 17
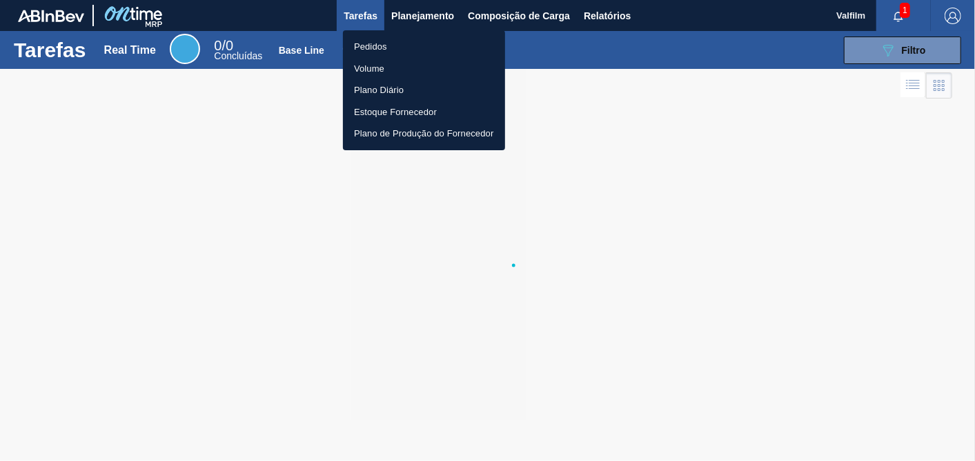
click at [421, 15] on div at bounding box center [487, 230] width 975 height 461
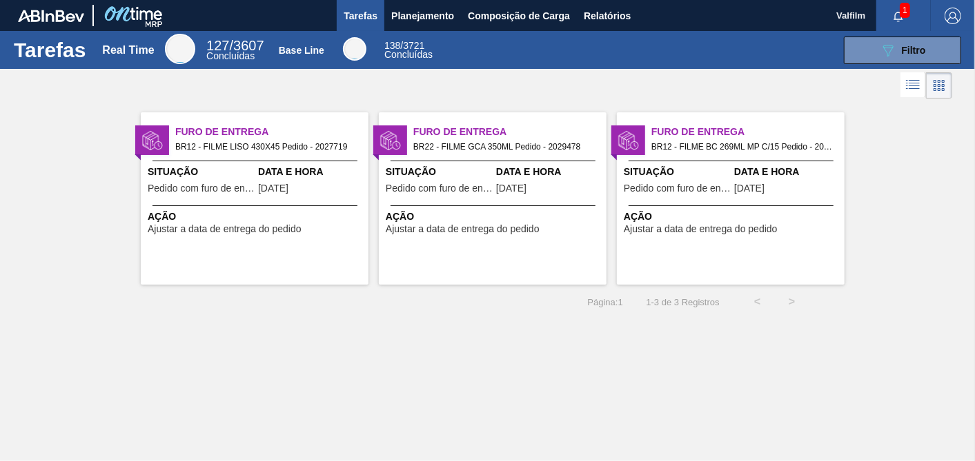
click at [486, 221] on span "Ação" at bounding box center [494, 217] width 217 height 14
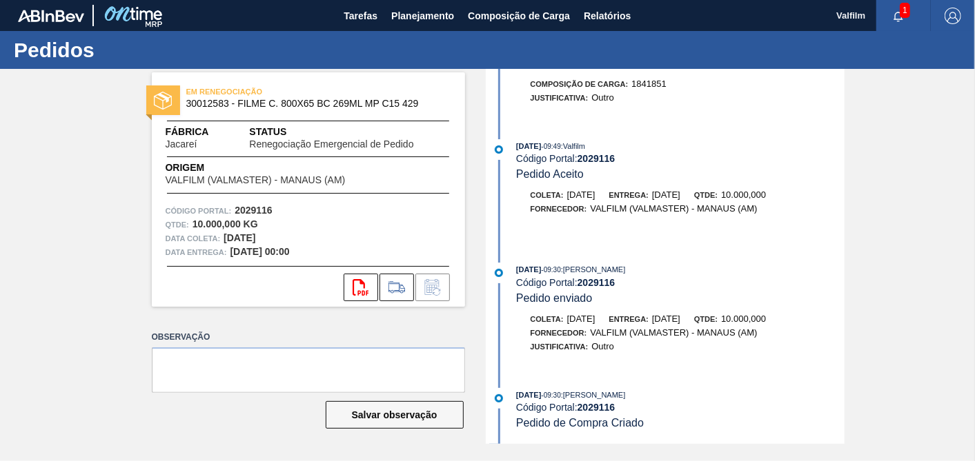
scroll to position [544, 0]
click at [603, 277] on strong "2029116" at bounding box center [596, 282] width 38 height 11
copy strong "2029116"
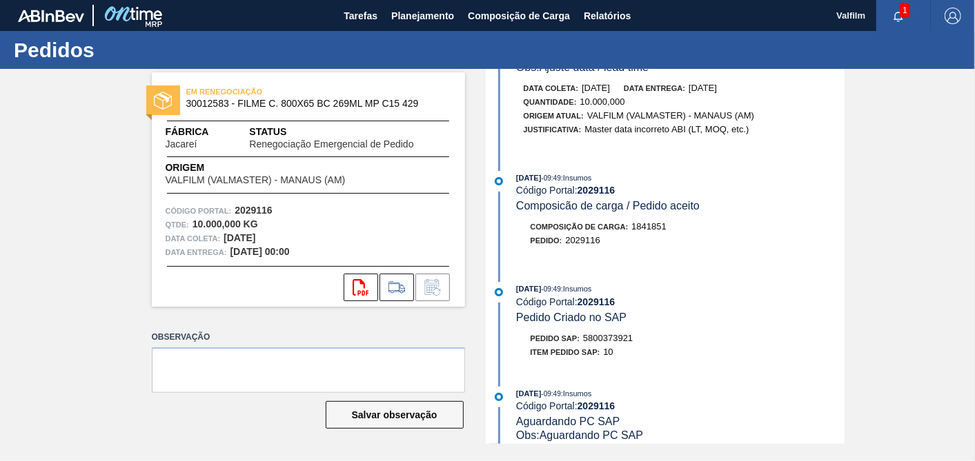
scroll to position [0, 0]
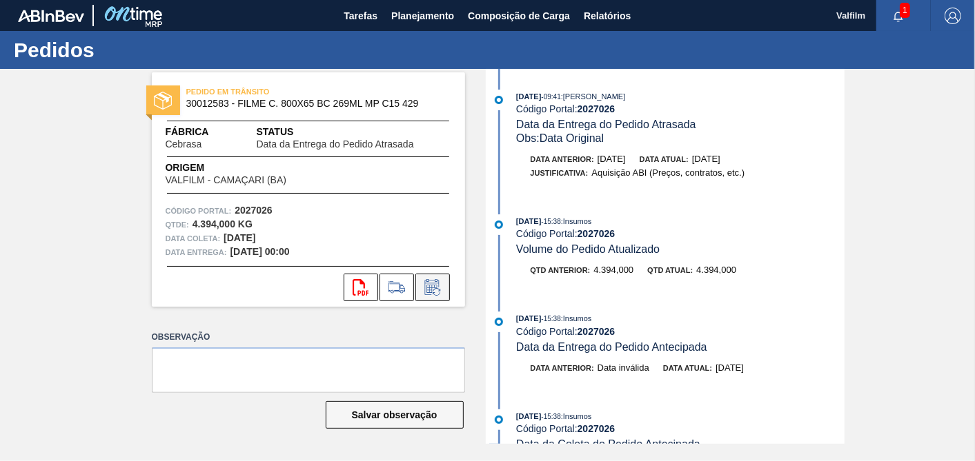
click at [431, 288] on icon at bounding box center [431, 289] width 10 height 8
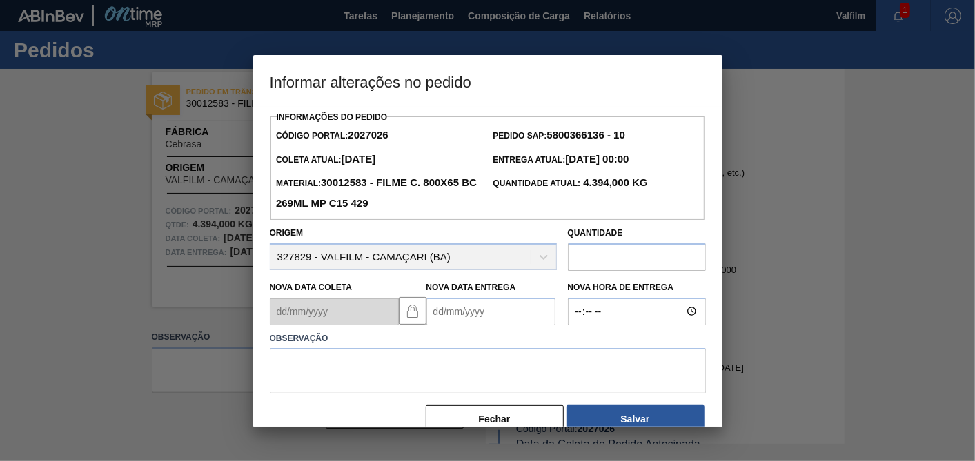
click at [495, 308] on Entrega2027026 "Nova Data Entrega" at bounding box center [490, 312] width 129 height 28
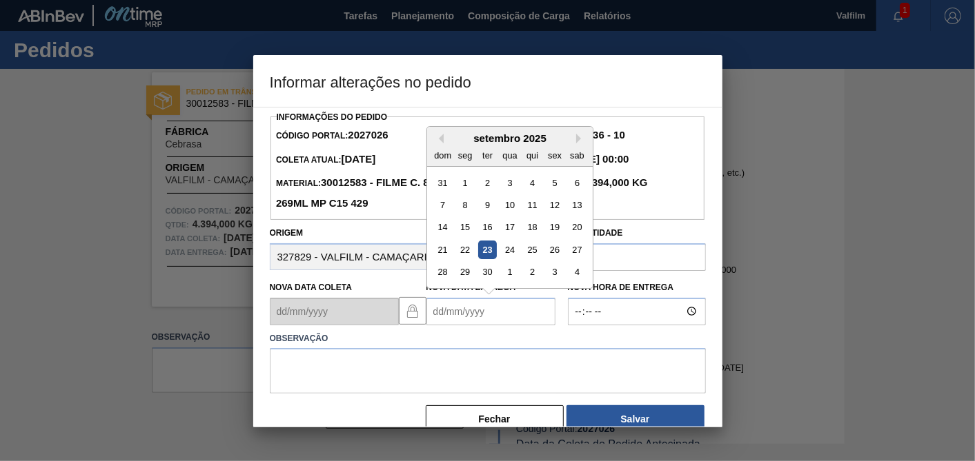
click at [489, 247] on div "23" at bounding box center [486, 250] width 19 height 19
type Entrega2027026 "[DATE]"
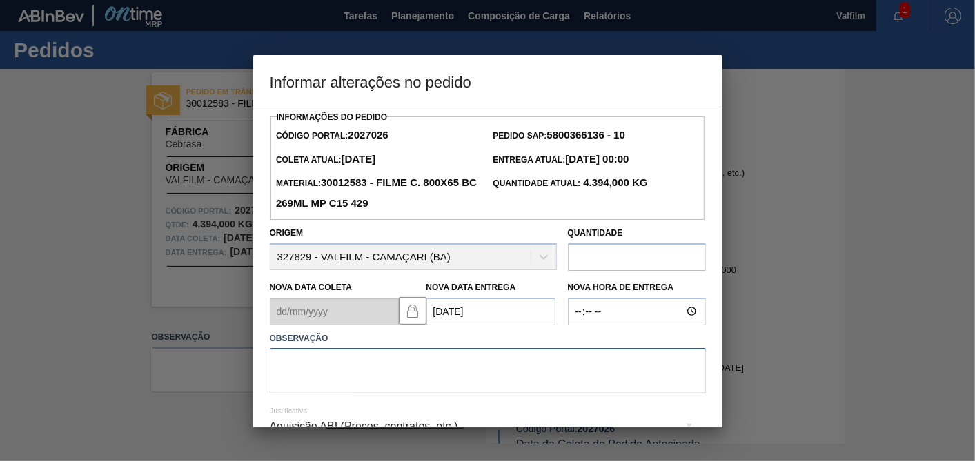
click at [488, 380] on textarea at bounding box center [488, 371] width 436 height 46
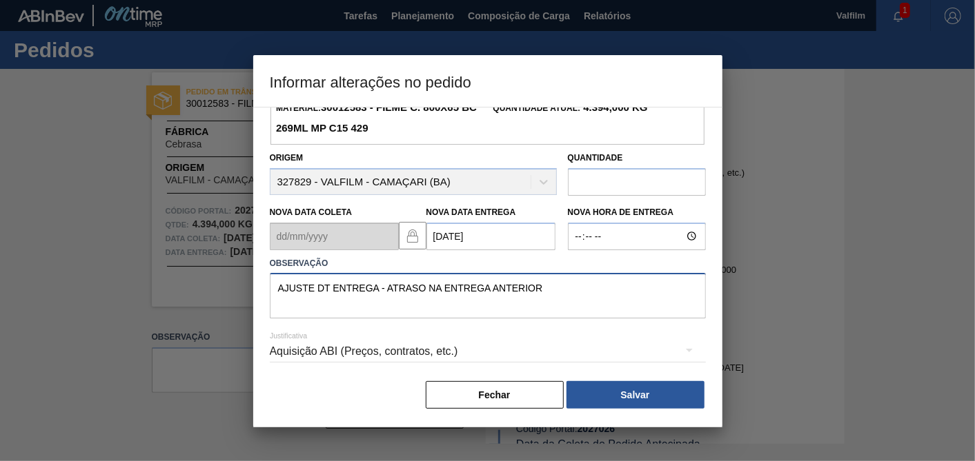
type textarea "AJUSTE DT ENTREGA - ATRASO NA ENTREGA ANTERIOR"
click at [484, 358] on div "Aquisição ABI (Preços, contratos, etc.)" at bounding box center [488, 351] width 436 height 39
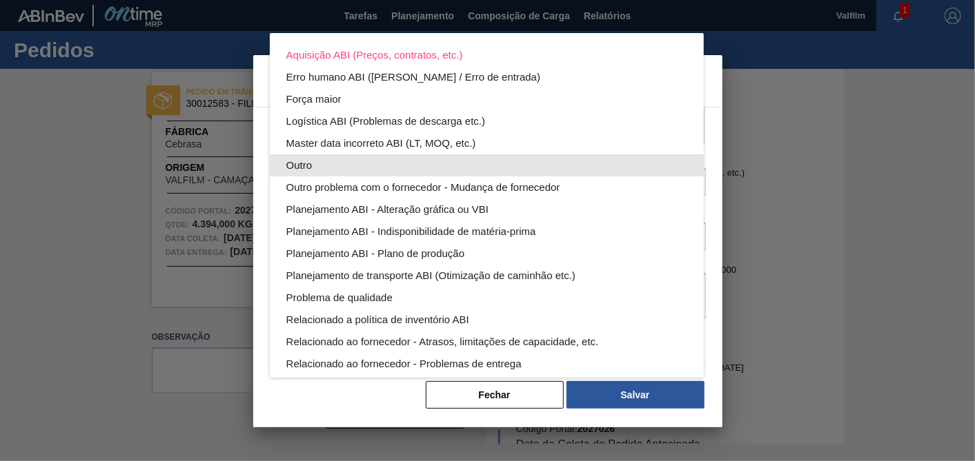
click at [319, 156] on div "Outro" at bounding box center [486, 166] width 401 height 22
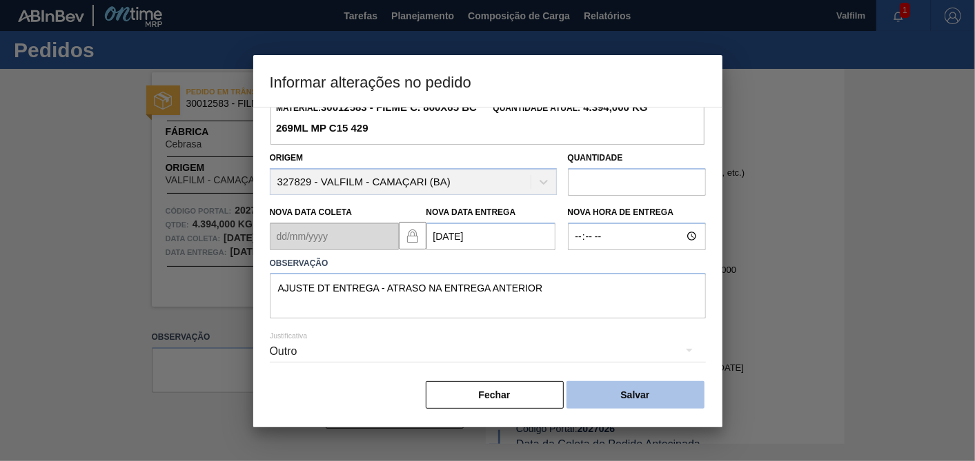
click at [650, 388] on button "Salvar" at bounding box center [635, 395] width 138 height 28
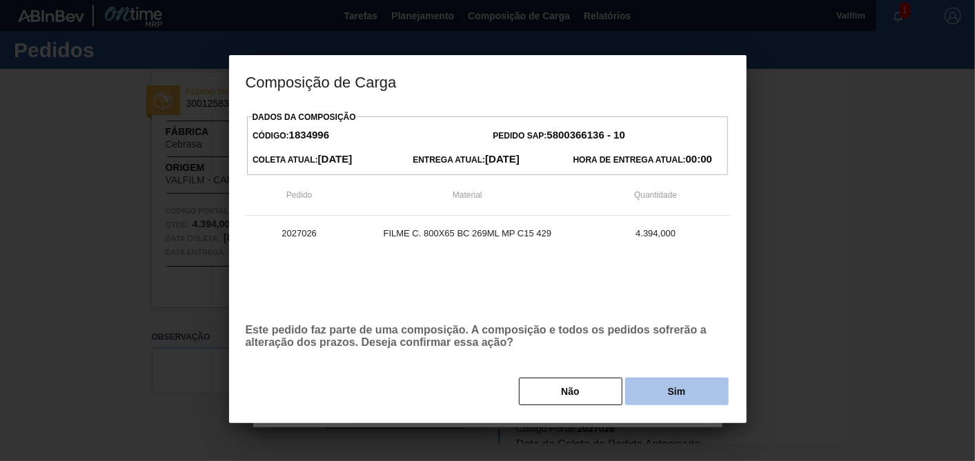
click at [654, 383] on button "Sim" at bounding box center [676, 392] width 103 height 28
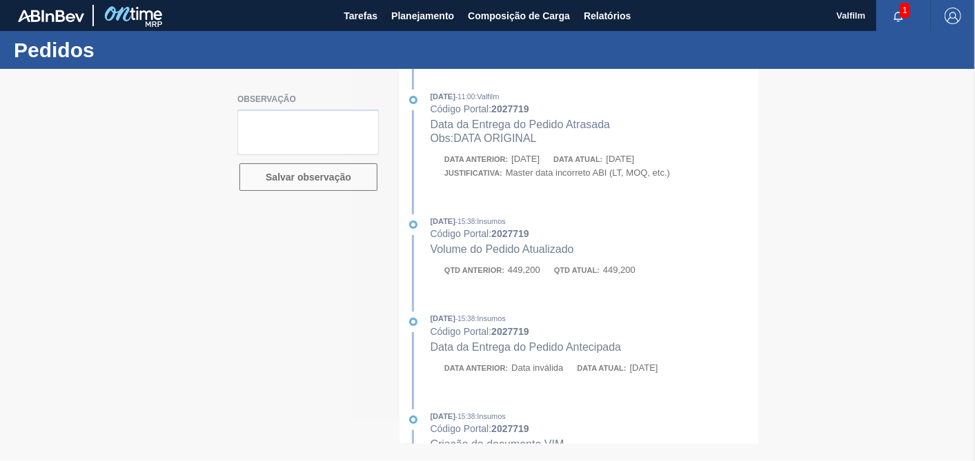
type textarea "data real 22/9 - portal com bug - nao ajustou"
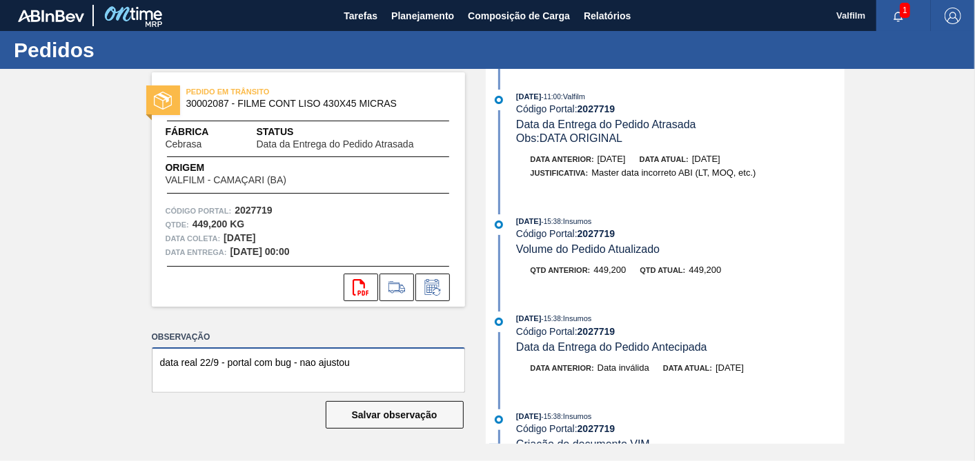
drag, startPoint x: 372, startPoint y: 351, endPoint x: 0, endPoint y: 373, distance: 372.5
click at [0, 0] on html "Tarefas Planejamento Composição de Carga Relatórios Valfilm 1 Marcar todas como…" at bounding box center [487, 0] width 975 height 0
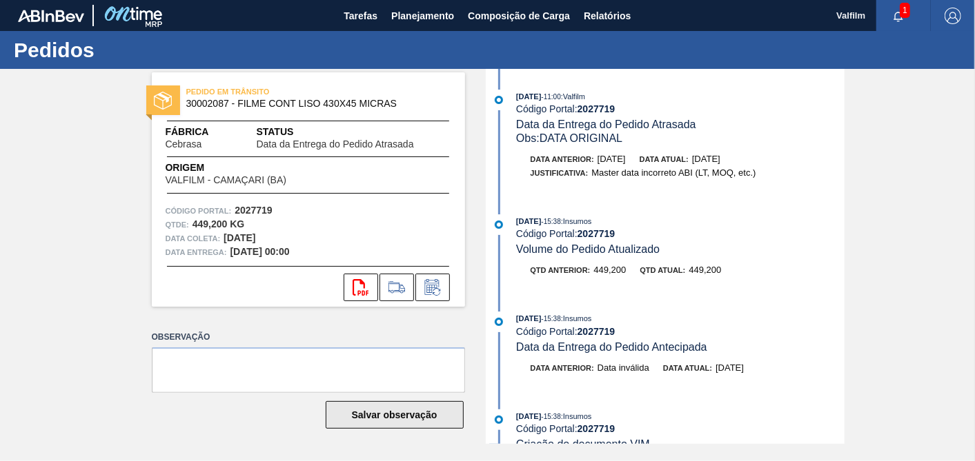
click at [432, 406] on button "Salvar observação" at bounding box center [395, 415] width 138 height 28
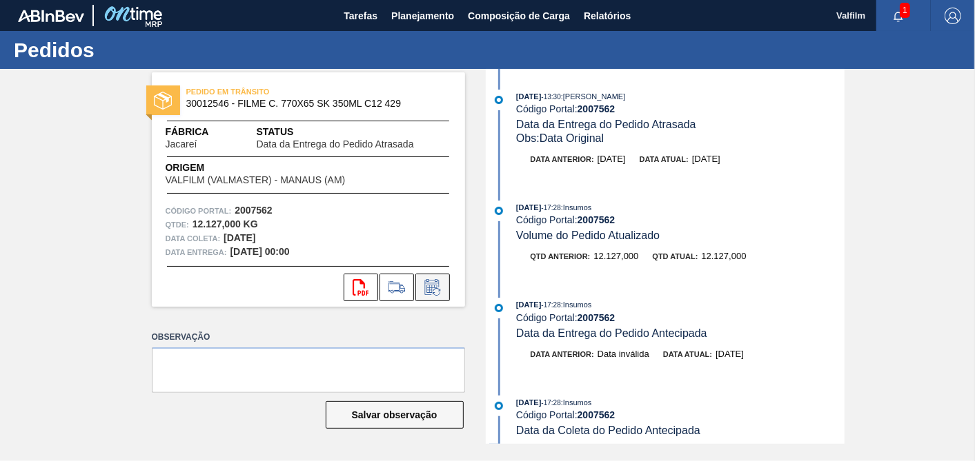
click at [436, 288] on icon at bounding box center [431, 289] width 10 height 8
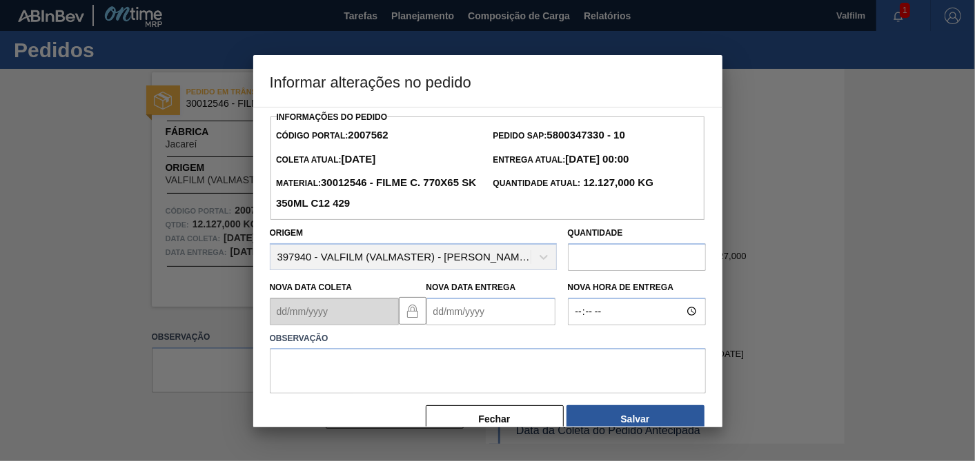
click at [453, 311] on Entrega2007562 "Nova Data Entrega" at bounding box center [490, 312] width 129 height 28
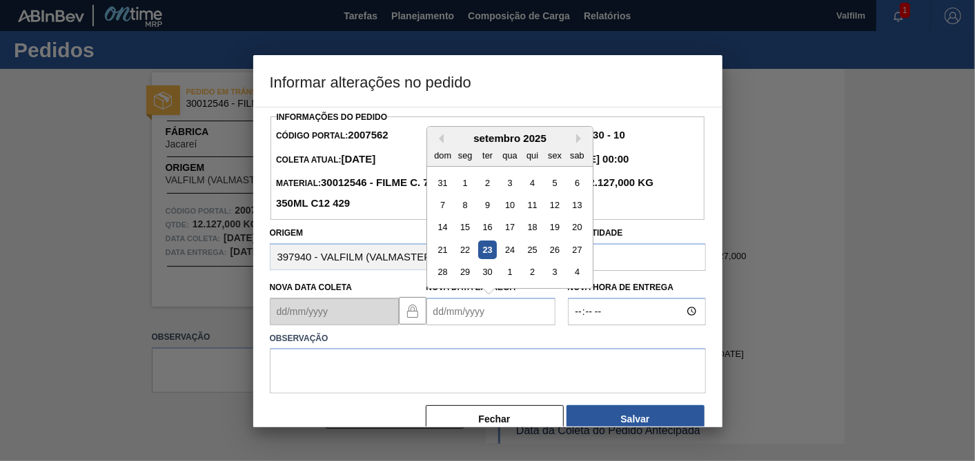
click at [484, 270] on div "30" at bounding box center [486, 272] width 19 height 19
type Entrega2007562 "[DATE]"
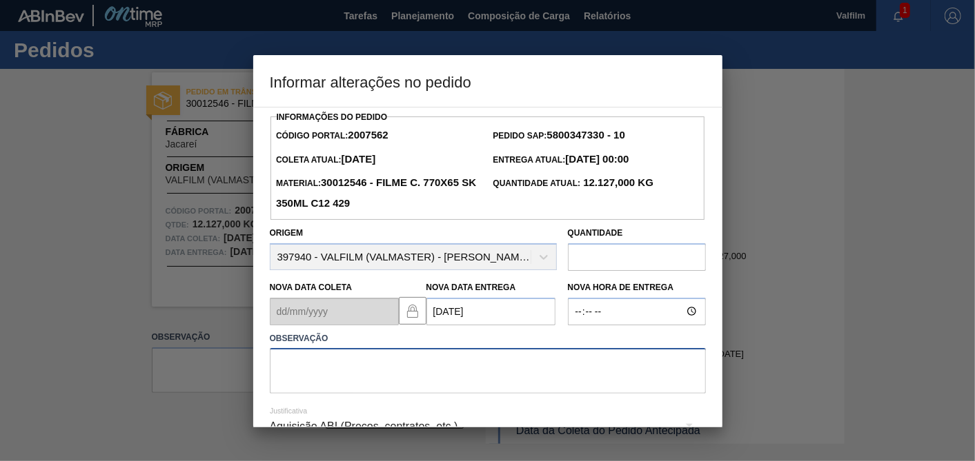
click at [479, 388] on textarea at bounding box center [488, 371] width 436 height 46
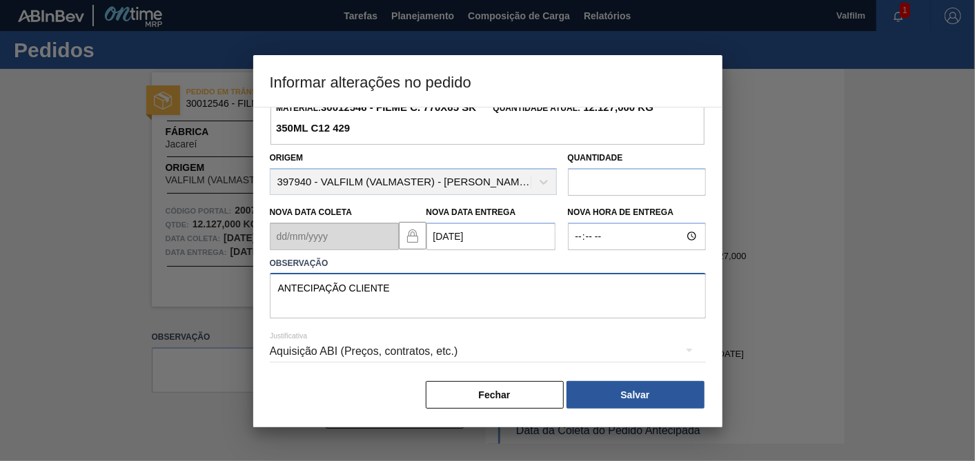
type textarea "ANTECIPAÇÃO CLIENTE"
click at [482, 362] on hr at bounding box center [488, 362] width 436 height 1
click at [382, 359] on div "Aquisição ABI (Preços, contratos, etc.)" at bounding box center [488, 351] width 436 height 39
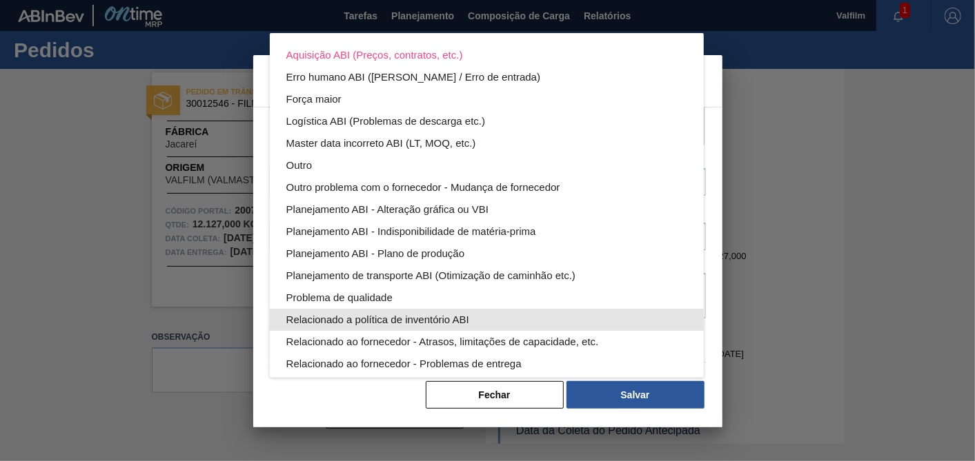
scroll to position [75, 0]
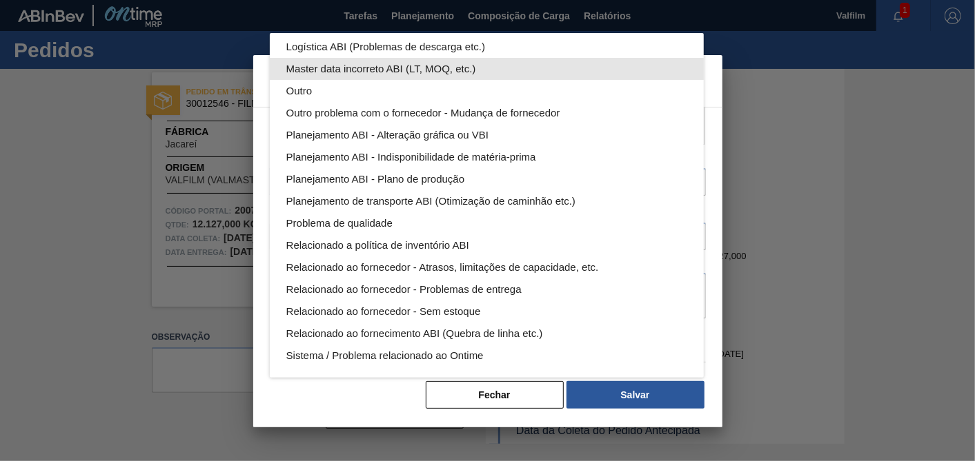
click at [311, 77] on div "Master data incorreto ABI (LT, MOQ, etc.)" at bounding box center [486, 69] width 401 height 22
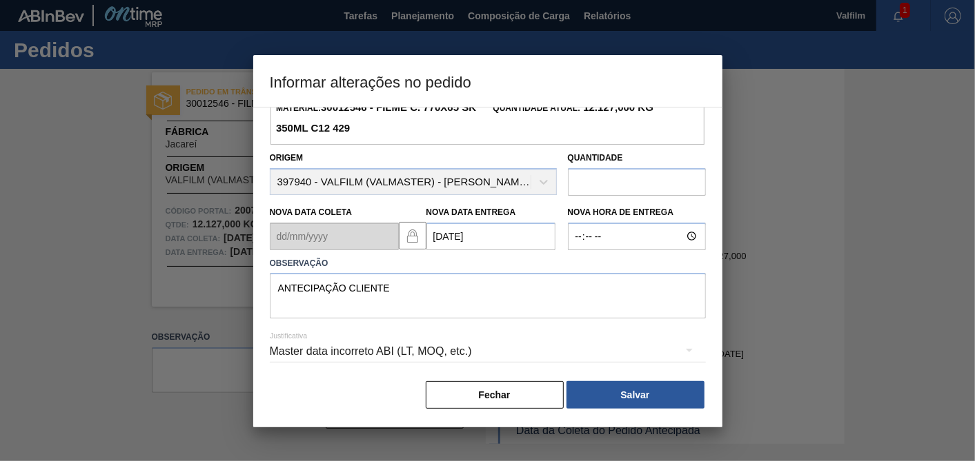
scroll to position [0, 0]
click at [366, 353] on div "Master data incorreto ABI (LT, MOQ, etc.)" at bounding box center [488, 351] width 436 height 39
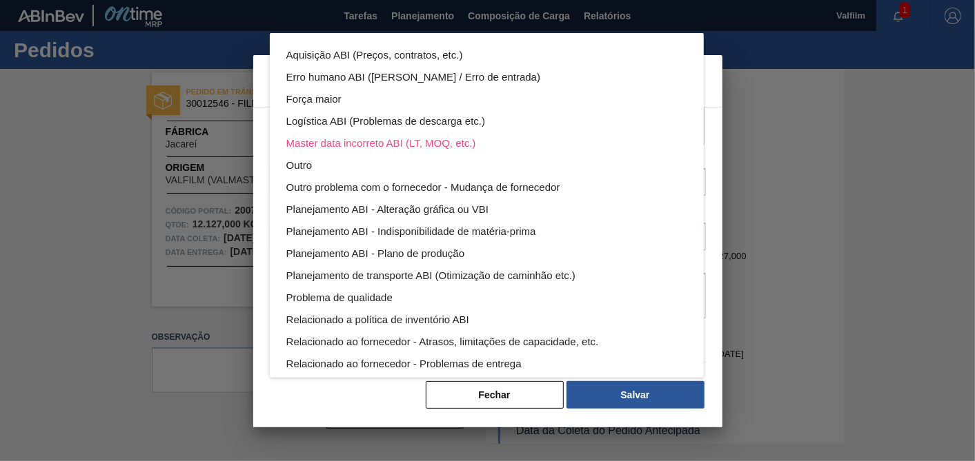
scroll to position [75, 0]
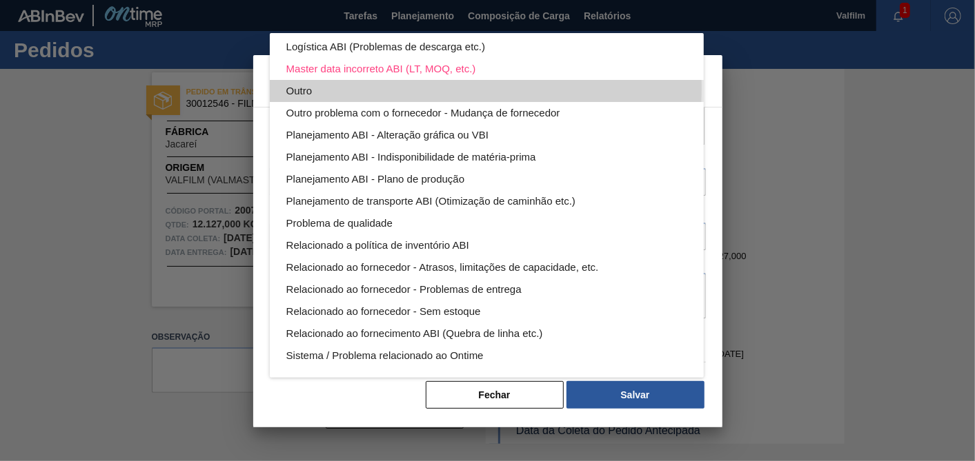
click at [322, 88] on div "Outro" at bounding box center [486, 91] width 401 height 22
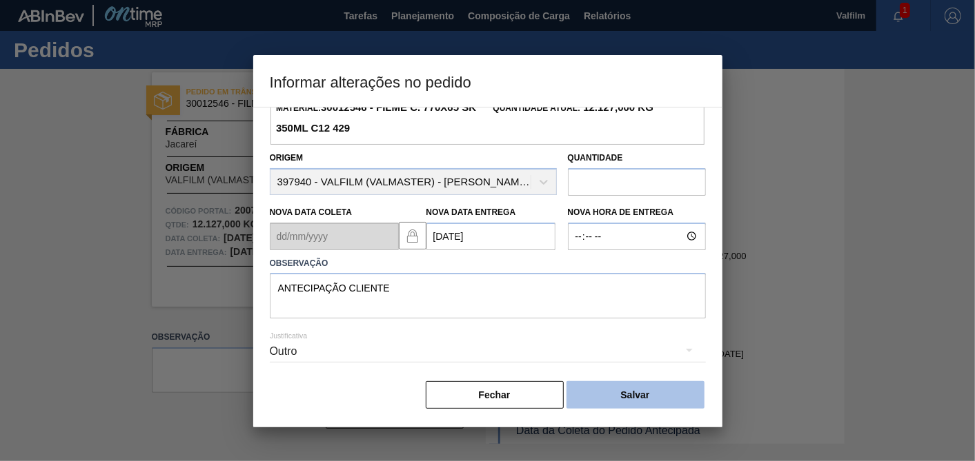
click at [640, 400] on button "Salvar" at bounding box center [635, 395] width 138 height 28
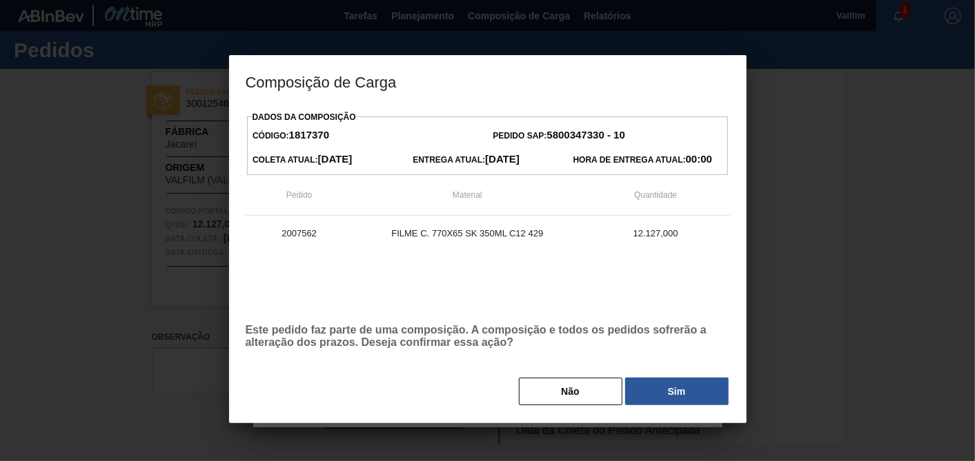
click at [648, 390] on button "Sim" at bounding box center [676, 392] width 103 height 28
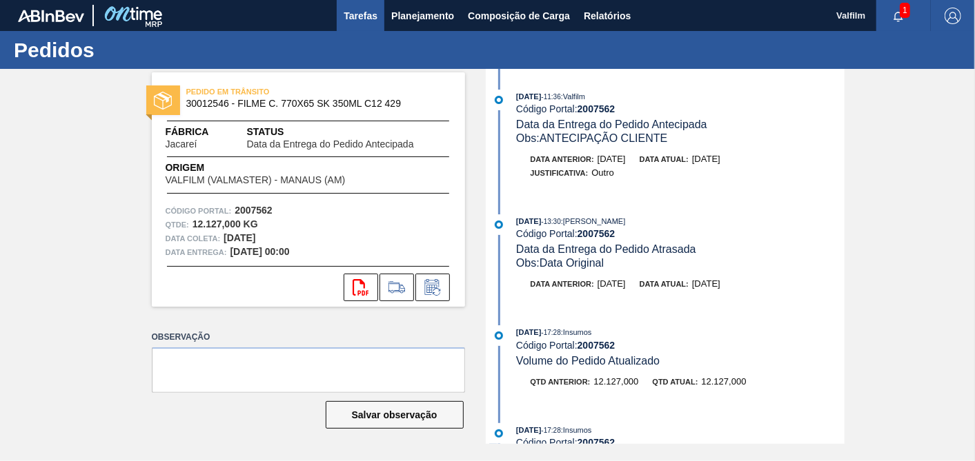
click at [355, 20] on span "Tarefas" at bounding box center [361, 16] width 34 height 17
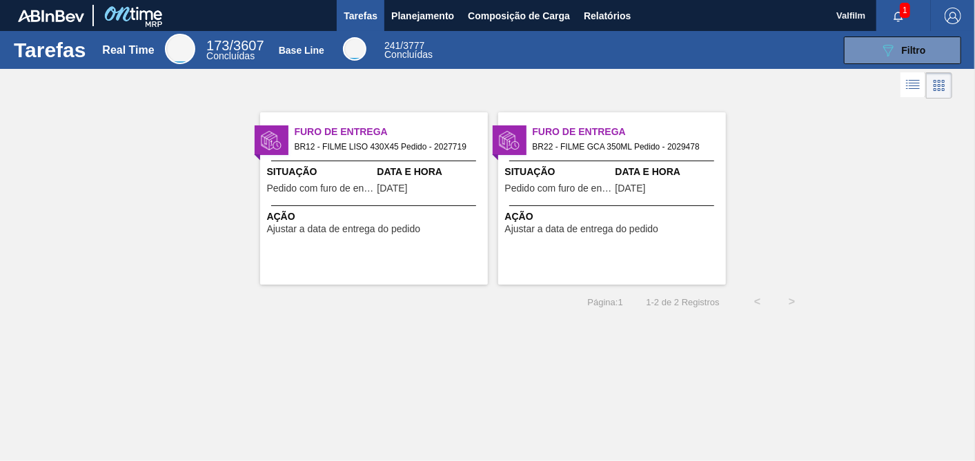
click at [408, 184] on span "[DATE]" at bounding box center [392, 188] width 30 height 10
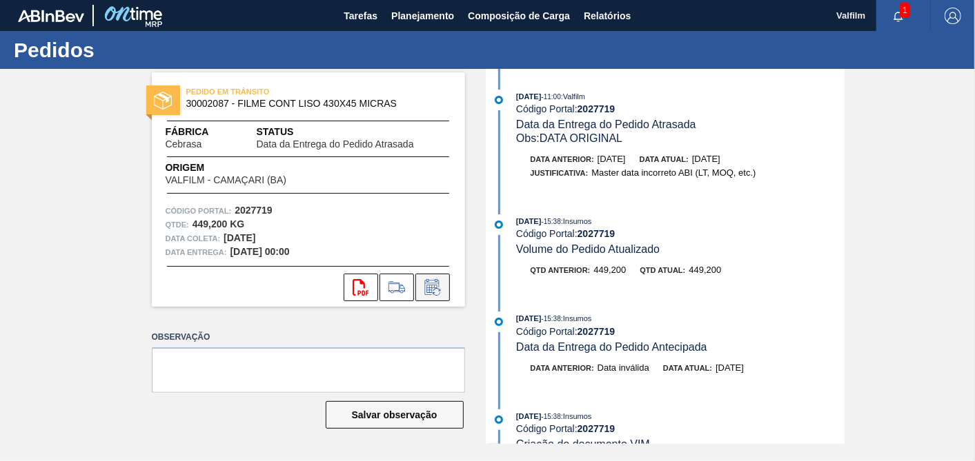
click at [438, 287] on icon at bounding box center [431, 287] width 14 height 16
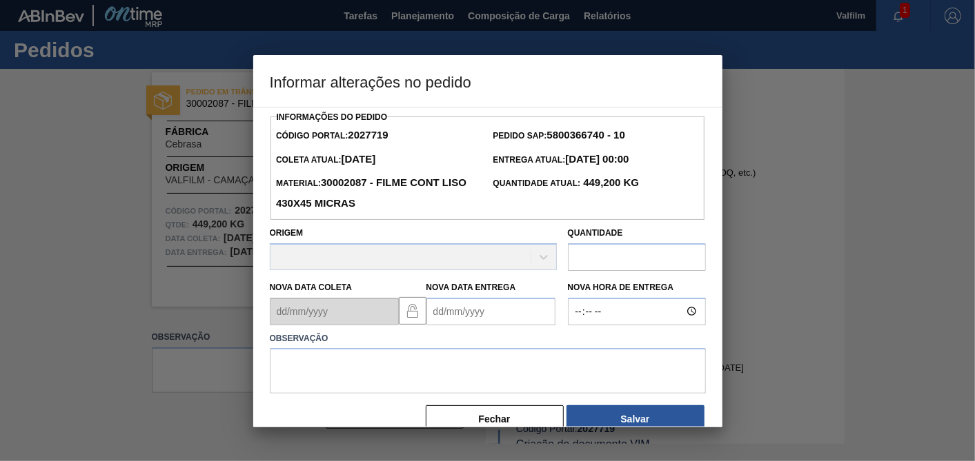
drag, startPoint x: 459, startPoint y: 315, endPoint x: 473, endPoint y: 313, distance: 14.6
click at [460, 315] on Entrega2027719 "Nova Data Entrega" at bounding box center [490, 312] width 129 height 28
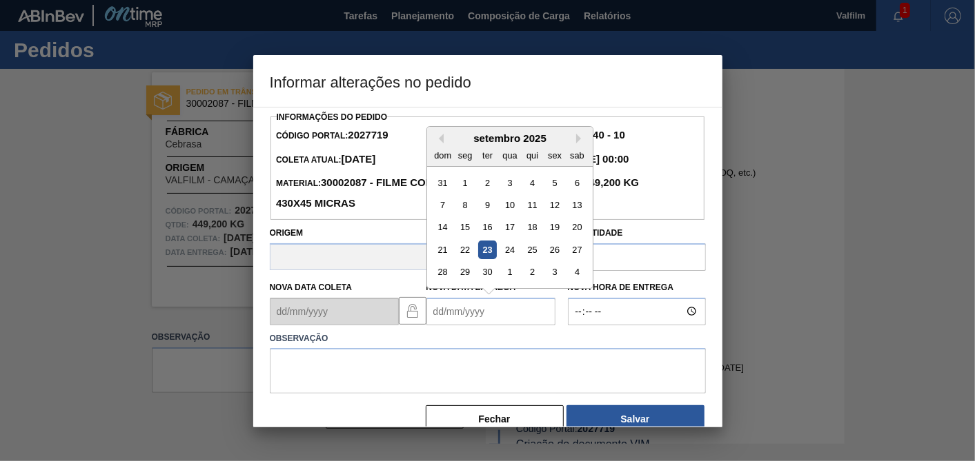
click at [488, 248] on div "23" at bounding box center [486, 250] width 19 height 19
type Entrega2027719 "[DATE]"
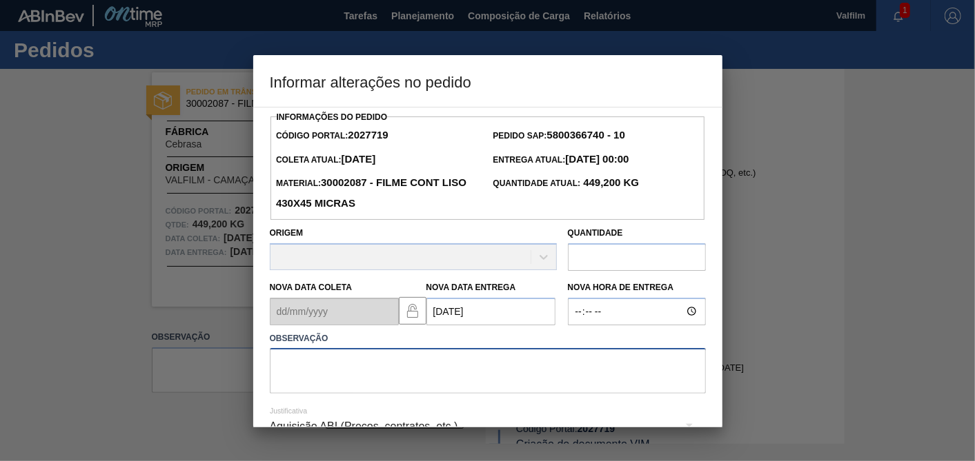
click at [426, 370] on textarea at bounding box center [488, 371] width 436 height 46
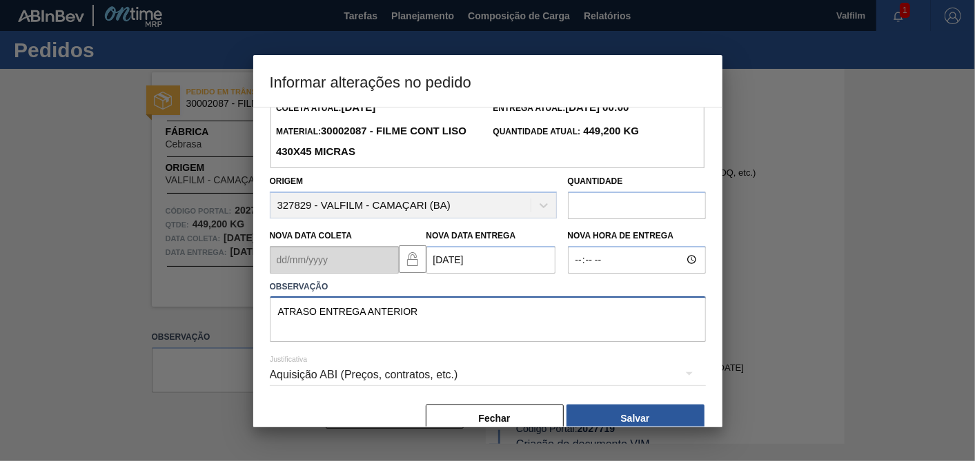
scroll to position [76, 0]
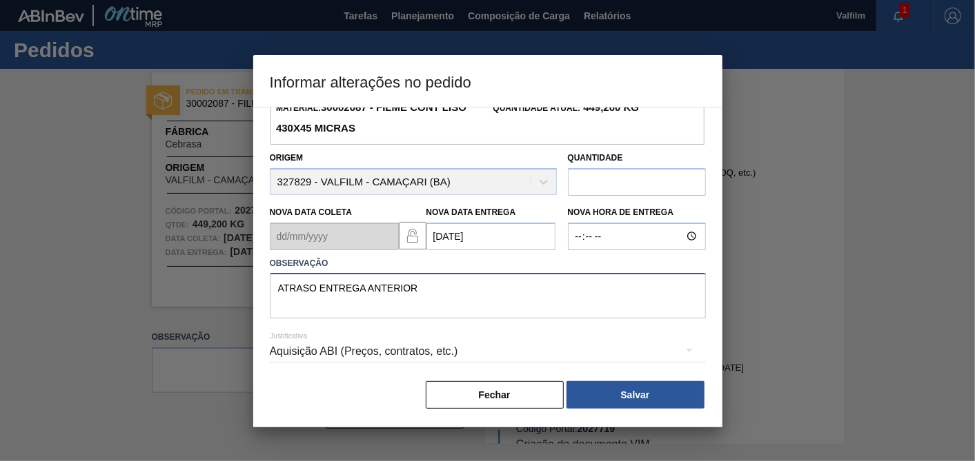
type textarea "ATRASO ENTREGA ANTERIOR"
drag, startPoint x: 504, startPoint y: 342, endPoint x: 497, endPoint y: 342, distance: 7.6
click at [497, 342] on div "Aquisição ABI (Preços, contratos, etc.)" at bounding box center [488, 351] width 436 height 39
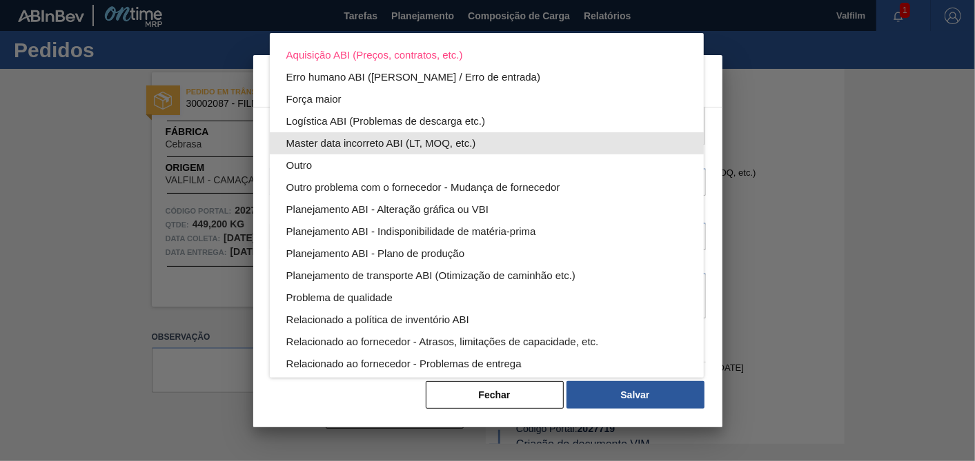
click at [337, 148] on div "Master data incorreto ABI (LT, MOQ, etc.)" at bounding box center [486, 143] width 401 height 22
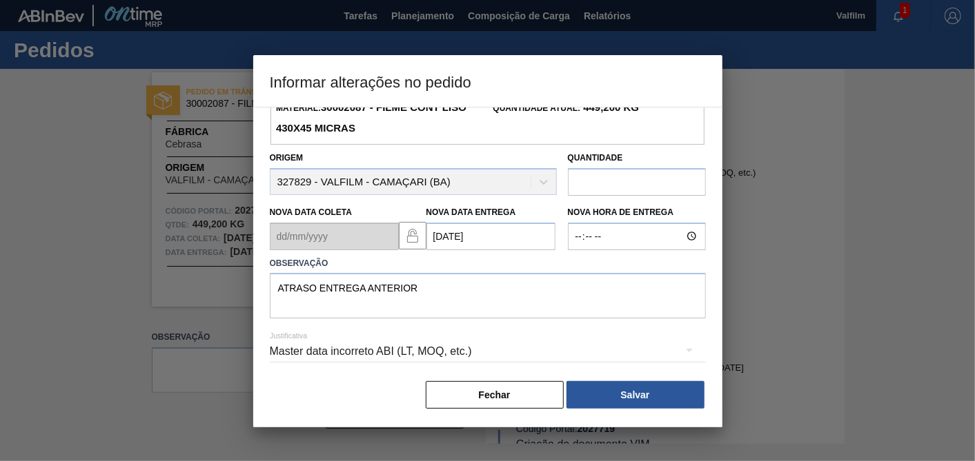
click at [370, 357] on div "Master data incorreto ABI (LT, MOQ, etc.)" at bounding box center [488, 351] width 436 height 39
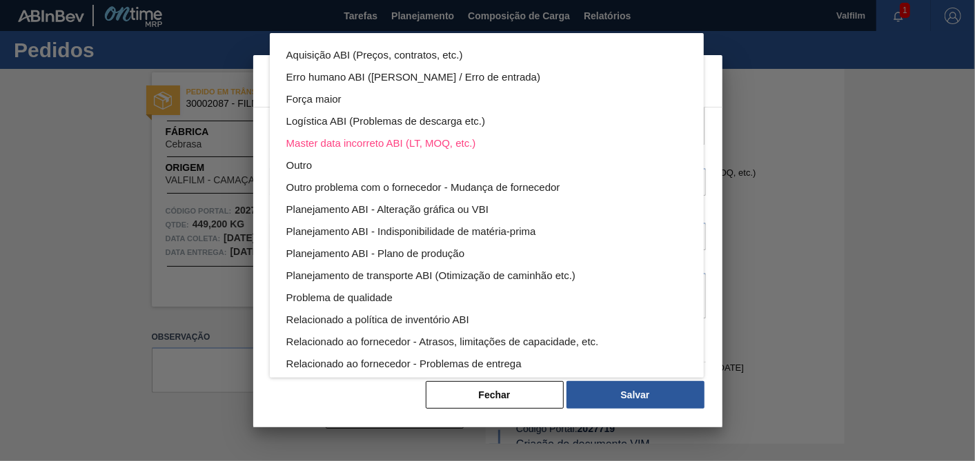
scroll to position [75, 0]
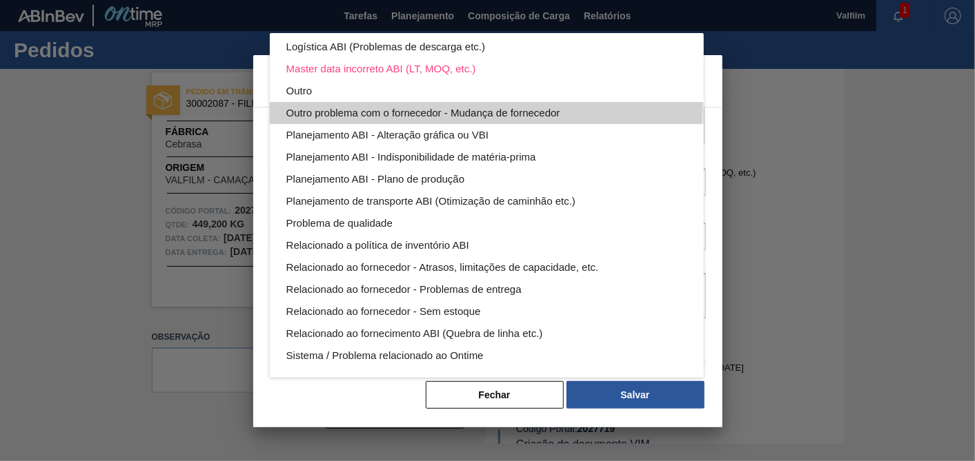
click at [309, 100] on div "Aquisição ABI (Preços, contratos, etc.) Erro humano ABI (Cálculo / Erro de entr…" at bounding box center [487, 168] width 434 height 419
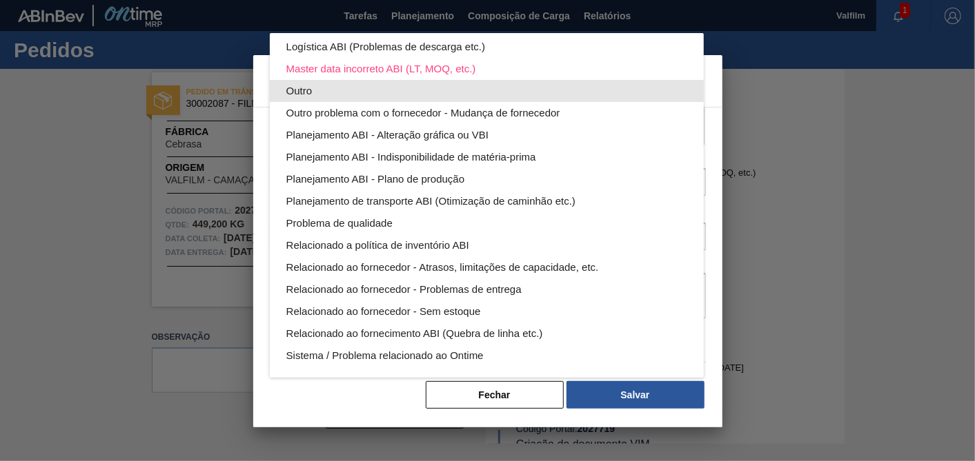
click at [305, 91] on div "Outro" at bounding box center [486, 91] width 401 height 22
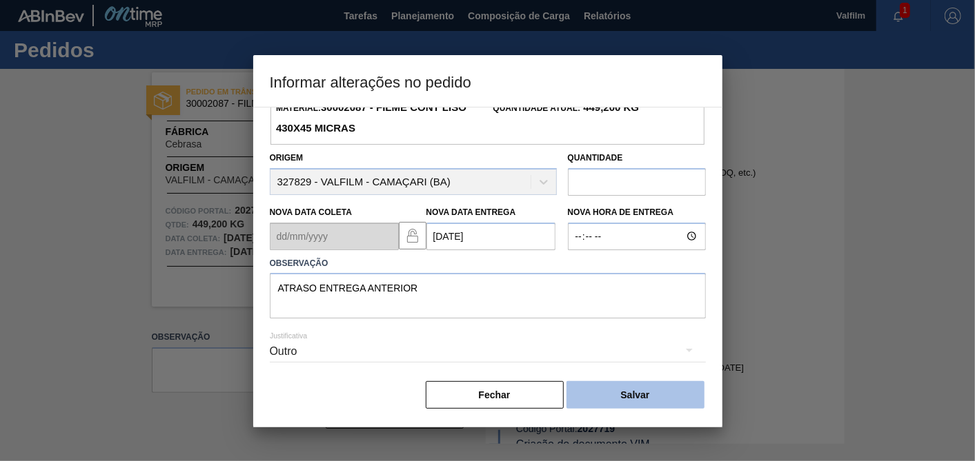
click at [608, 400] on button "Salvar" at bounding box center [635, 395] width 138 height 28
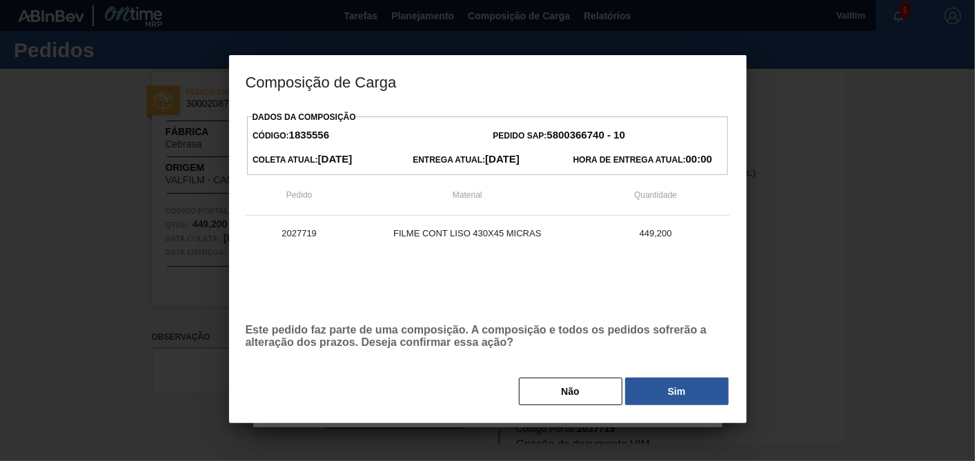
click at [668, 389] on button "Sim" at bounding box center [676, 392] width 103 height 28
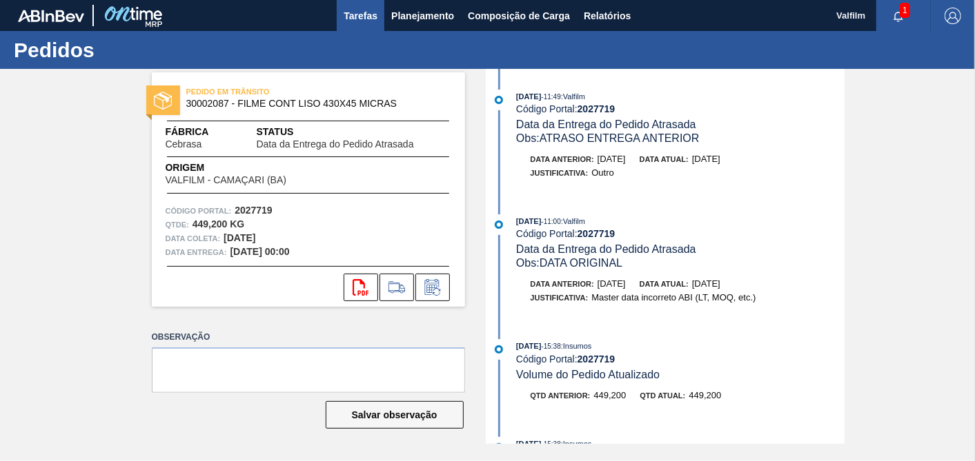
click at [362, 12] on span "Tarefas" at bounding box center [361, 16] width 34 height 17
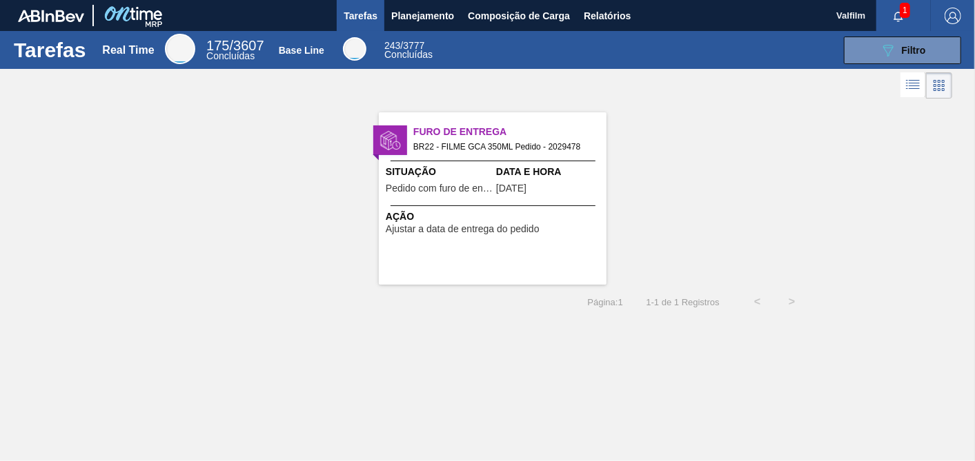
click at [497, 193] on span "[DATE]" at bounding box center [511, 188] width 30 height 10
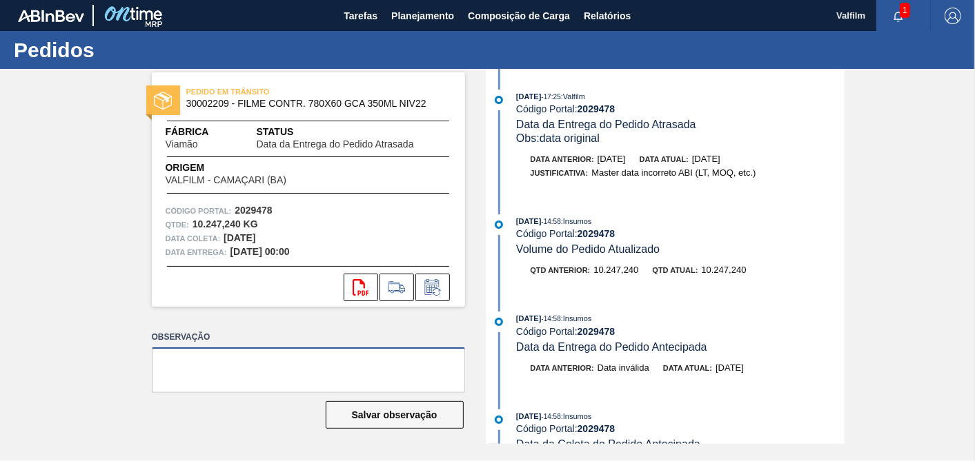
click at [395, 373] on textarea at bounding box center [308, 371] width 313 height 46
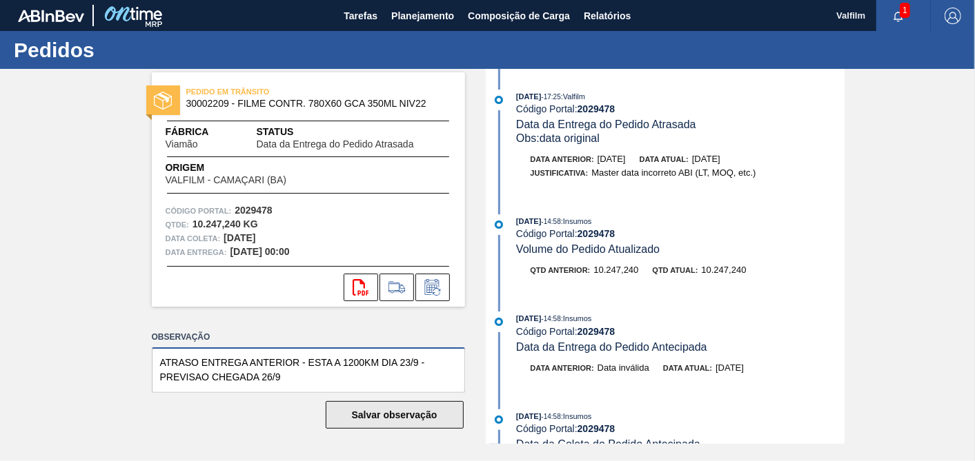
type textarea "ATRASO ENTREGA ANTERIOR - ESTA A 1200KM DIA 23/9 - PREVISAO CHEGADA 26/9"
click at [397, 421] on button "Salvar observação" at bounding box center [395, 415] width 138 height 28
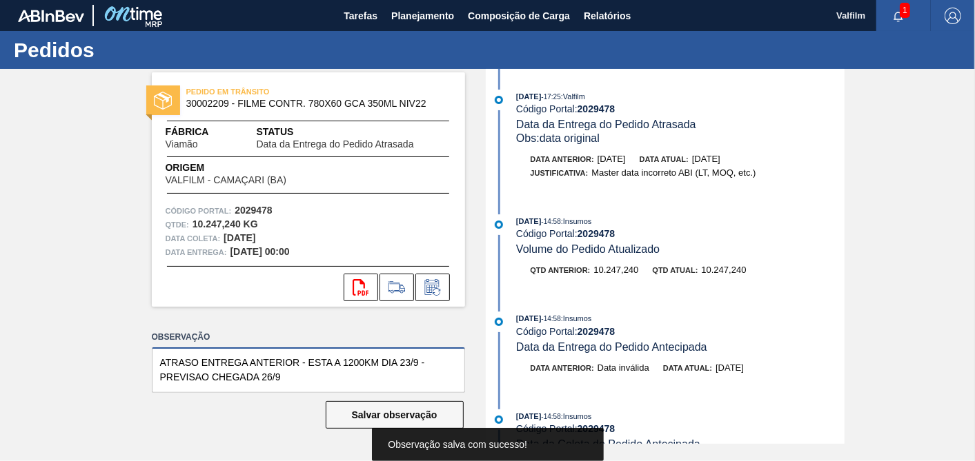
click at [339, 376] on textarea "ATRASO ENTREGA ANTERIOR - ESTA A 1200KM DIA 23/9 - PREVISAO CHEGADA 26/9" at bounding box center [308, 371] width 313 height 46
